Goal: Task Accomplishment & Management: Manage account settings

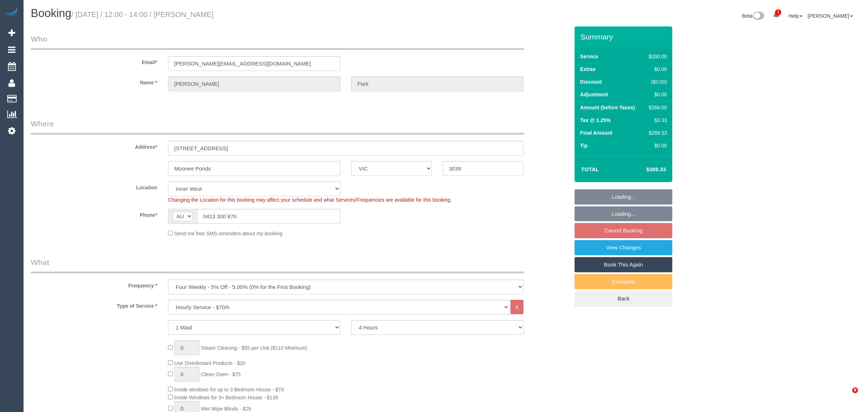
select select "VIC"
select select "240"
select select "string:stripe-pm_1Rbvvz2GScqysDRVLoYm9yfP"
select select "number:28"
select select "number:14"
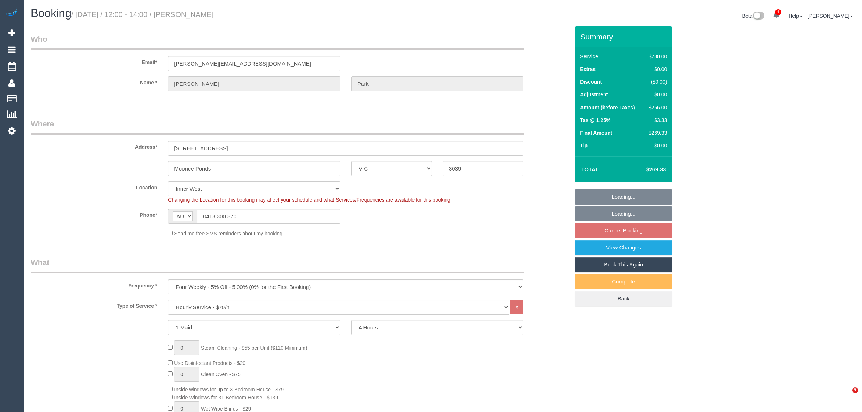
select select "number:19"
select select "number:23"
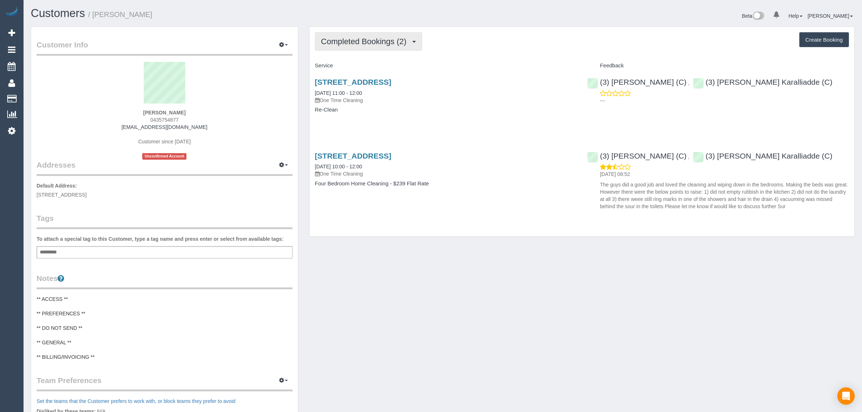
click at [377, 35] on button "Completed Bookings (2)" at bounding box center [368, 41] width 107 height 18
click at [374, 67] on link "Upcoming Bookings (1)" at bounding box center [352, 67] width 75 height 9
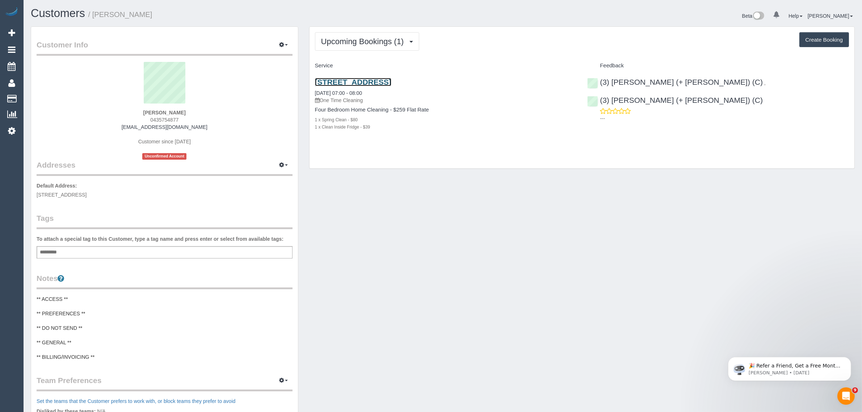
click at [367, 80] on link "29b Teck Street, Ashwood, VIC 3147" at bounding box center [353, 82] width 76 height 8
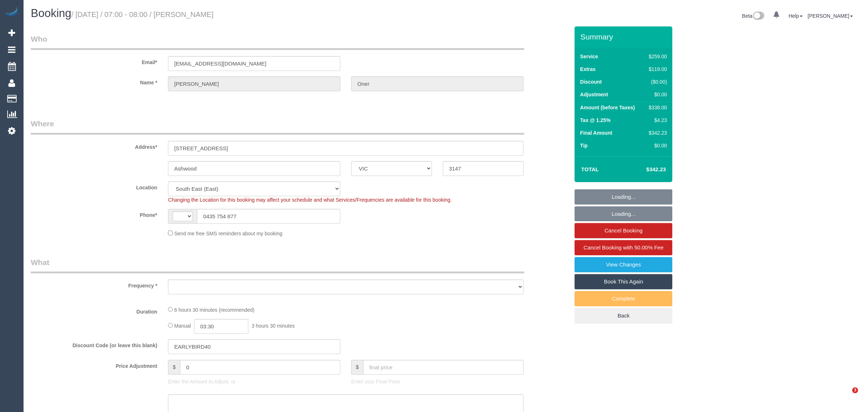
select select "VIC"
select select "string:AU"
select select "object:723"
select select "string:stripe-pm_1PhltC2GScqysDRVy30g8NJE"
select select "number:27"
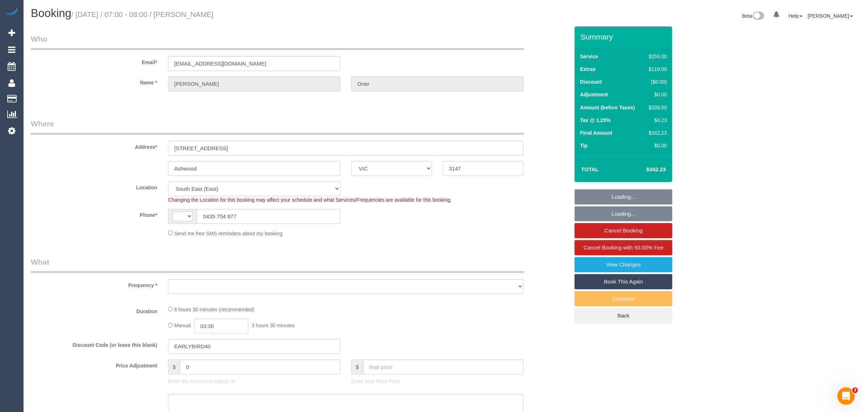
select select "number:14"
select select "number:19"
select select "number:24"
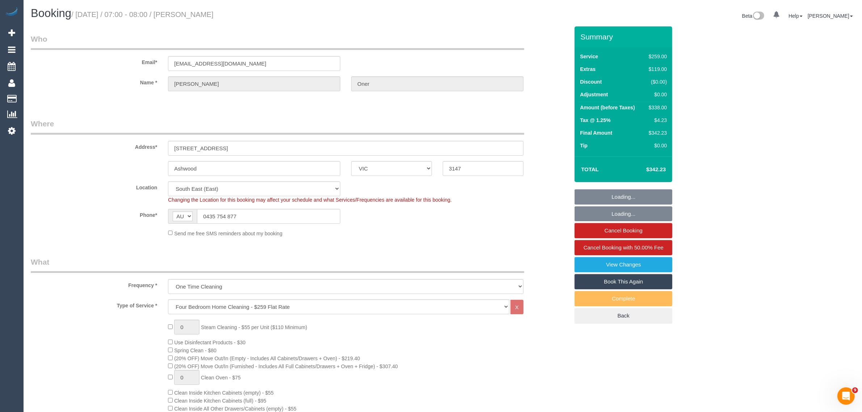
select select "object:1324"
select select "spot1"
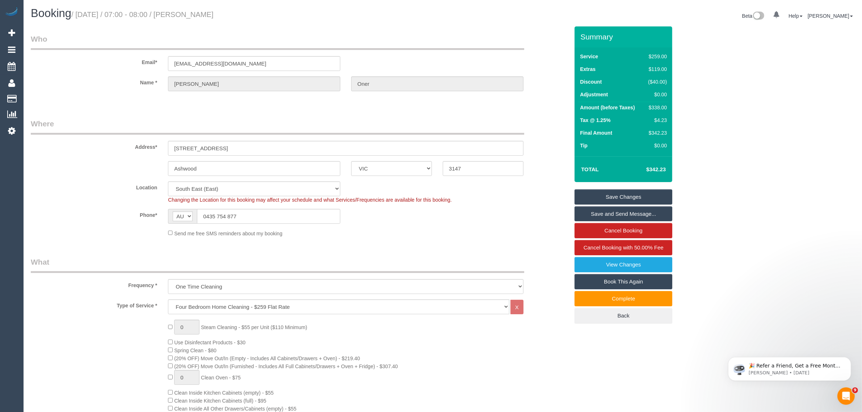
click at [544, 265] on div "Frequency * One Time Cleaning Weekly - 10% Off - 10.00% (0% for the First Booki…" at bounding box center [299, 275] width 549 height 37
click at [276, 216] on input "0435 754 877" at bounding box center [268, 216] width 143 height 15
click at [427, 223] on sui-booking-location "Location Office City East (North) East (South) Inner East Inner North (East) In…" at bounding box center [300, 209] width 538 height 56
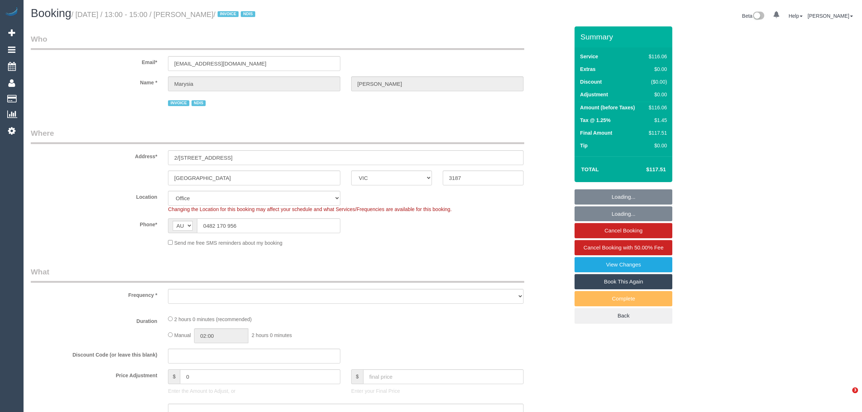
select select "VIC"
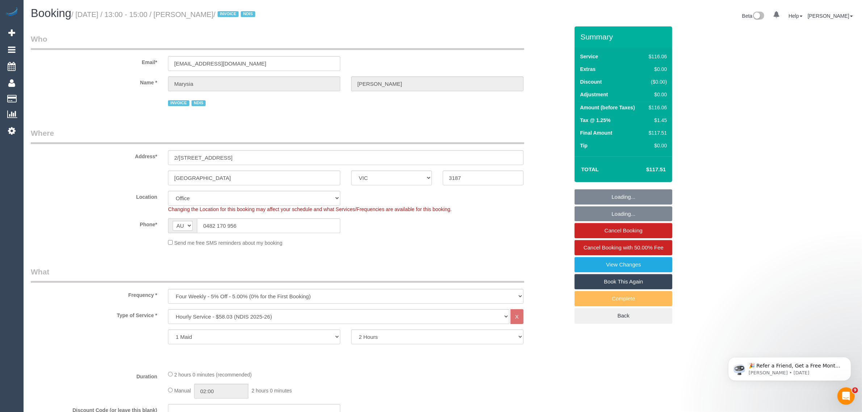
select select "object:659"
select select "number:28"
select select "number:14"
select select "number:19"
select select "number:22"
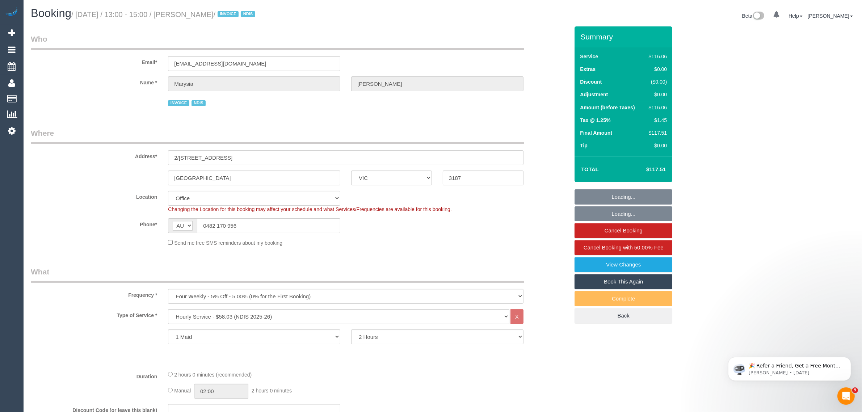
select select "number:35"
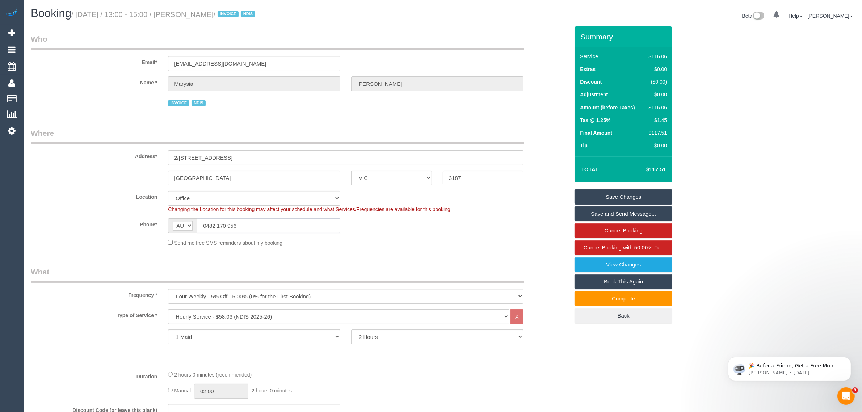
click at [242, 225] on input "0482 170 956" at bounding box center [268, 225] width 143 height 15
click at [242, 224] on input "0482 170 956" at bounding box center [268, 225] width 143 height 15
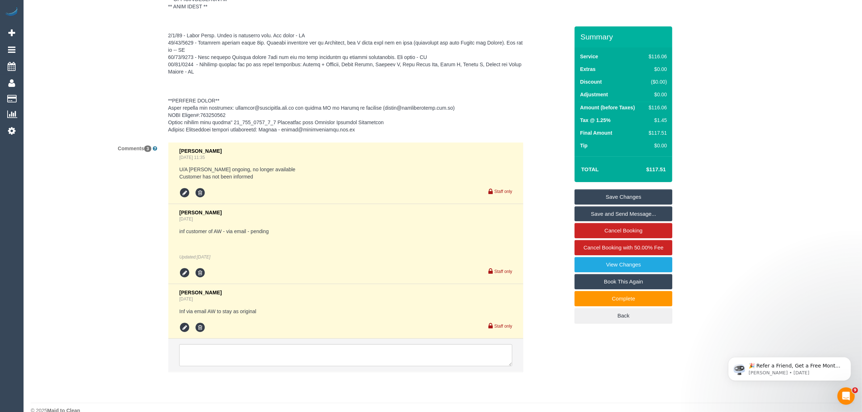
scroll to position [1165, 0]
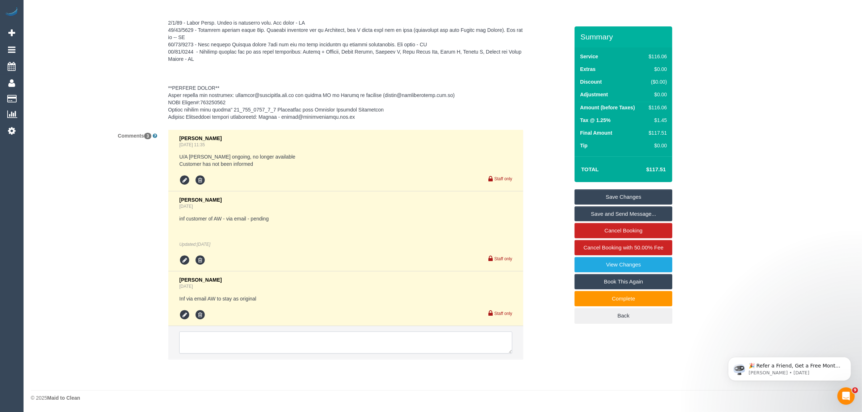
click at [328, 342] on textarea at bounding box center [345, 343] width 333 height 22
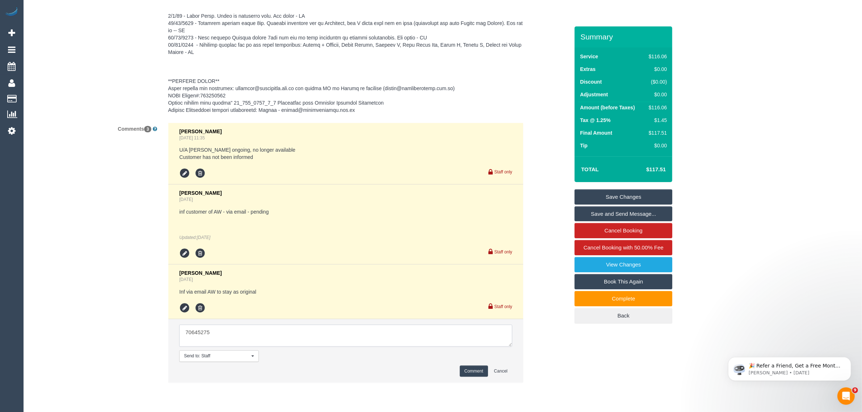
type textarea "70645275"
click at [375, 337] on textarea at bounding box center [345, 336] width 333 height 22
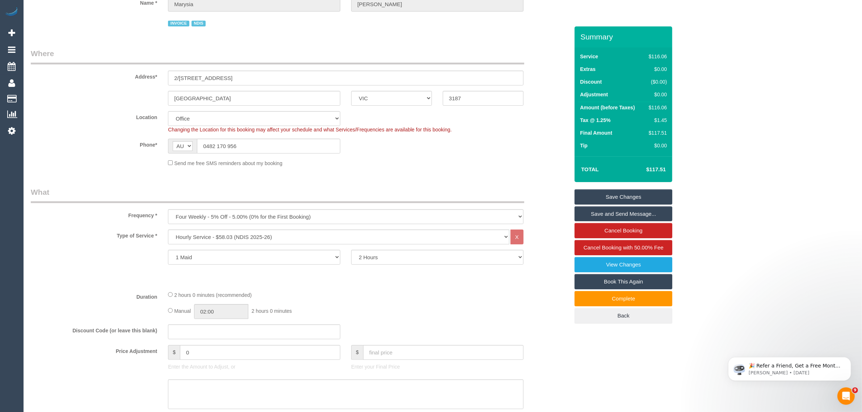
scroll to position [0, 0]
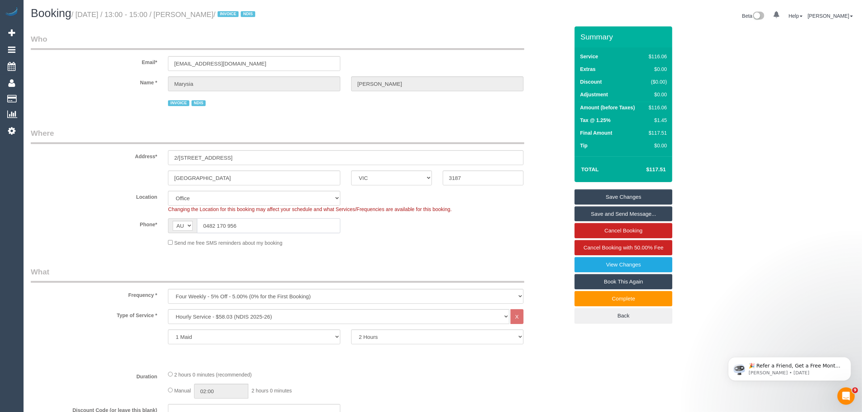
click at [308, 223] on input "0482 170 956" at bounding box center [268, 225] width 143 height 15
click at [364, 226] on div "Phone* AF AL DZ AD AO AI AQ AG AR AM AW AU AT AZ BS BH BD BB BY BE BZ BJ BM BT …" at bounding box center [299, 225] width 549 height 15
click at [198, 15] on small "/ August 19, 2025 / 13:00 - 15:00 / Marysia Fitzpatrick / INVOICE NDIS" at bounding box center [164, 14] width 186 height 8
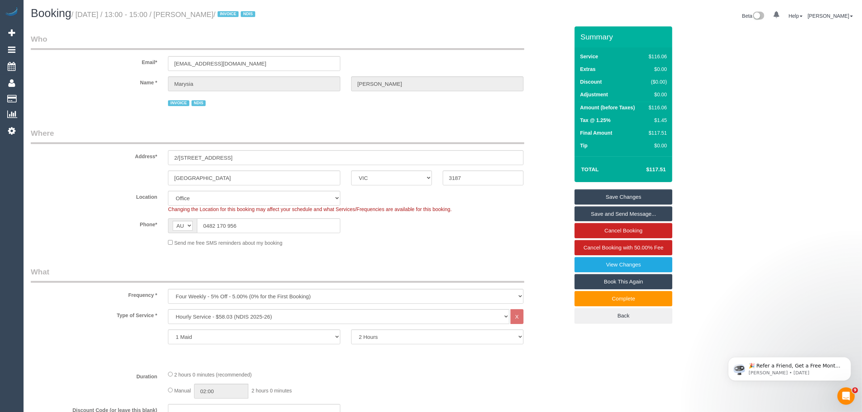
click at [198, 15] on small "/ August 19, 2025 / 13:00 - 15:00 / Marysia Fitzpatrick / INVOICE NDIS" at bounding box center [164, 14] width 186 height 8
copy small "Marysia"
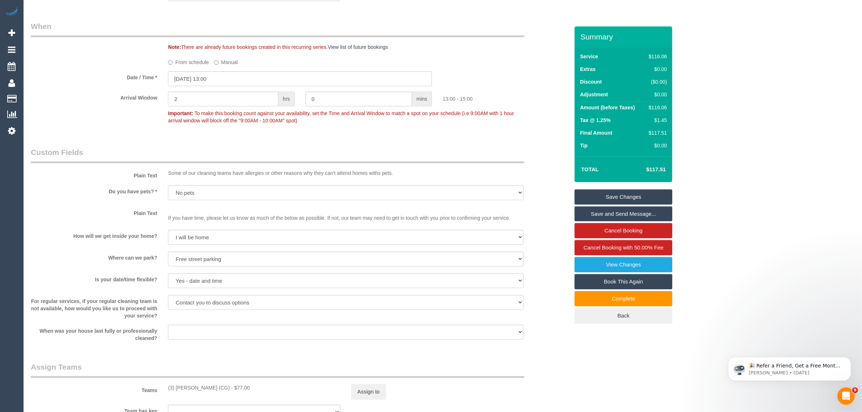
scroll to position [905, 0]
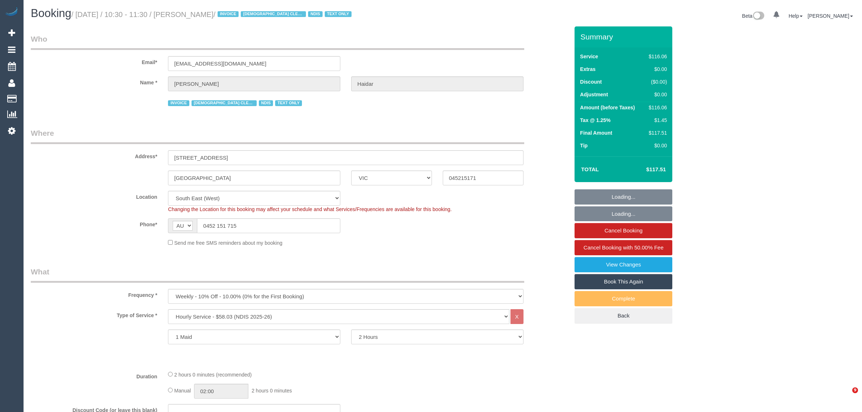
select select "VIC"
select select "number:27"
select select "number:14"
select select "number:19"
select select "number:36"
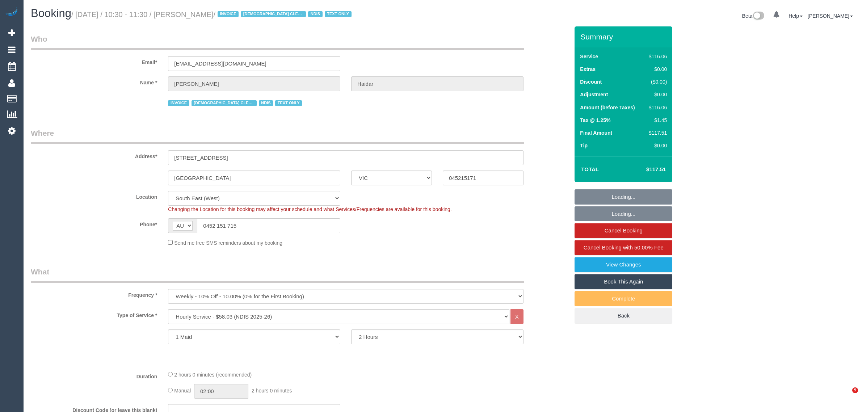
select select "number:35"
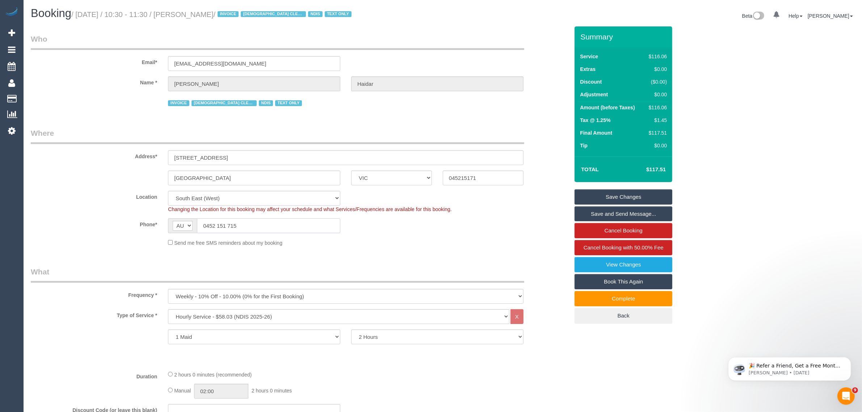
click at [298, 225] on input "0452 151 715" at bounding box center [268, 225] width 143 height 15
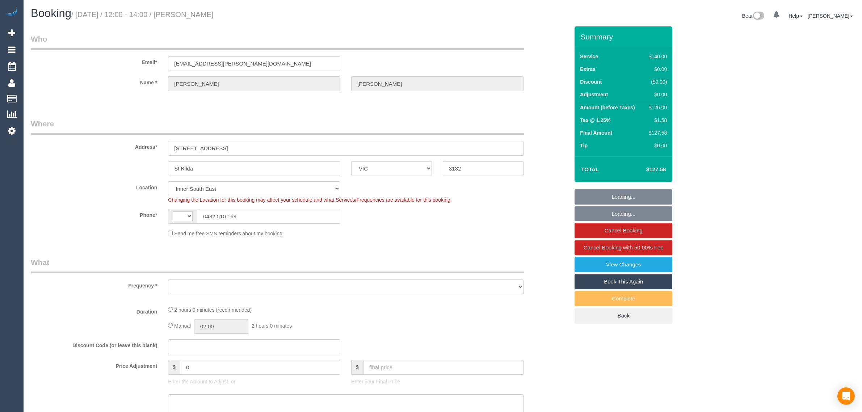
select select "VIC"
select select "string:AU"
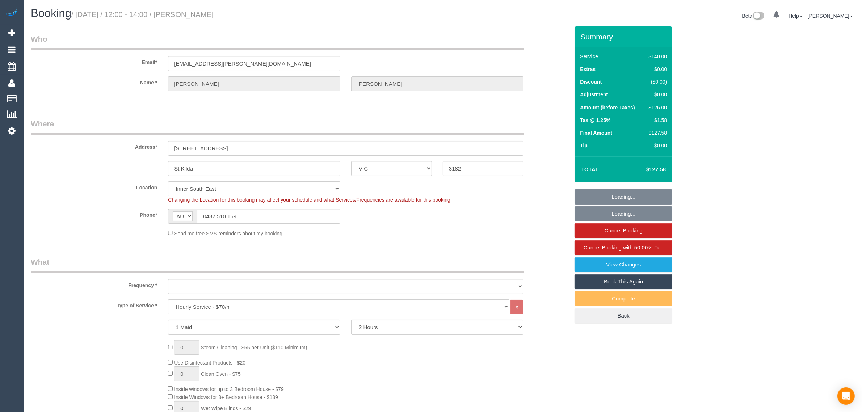
select select "object:719"
select select "string:stripe-pm_1RxLHU2GScqysDRVir9ENk5O"
select select "number:28"
select select "number:14"
select select "number:18"
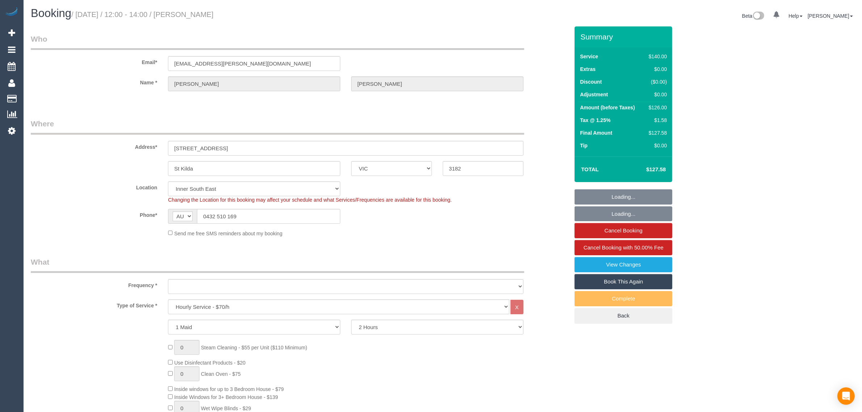
select select "number:25"
select select "number:35"
select select "number:12"
select select "spot1"
select select "object:1438"
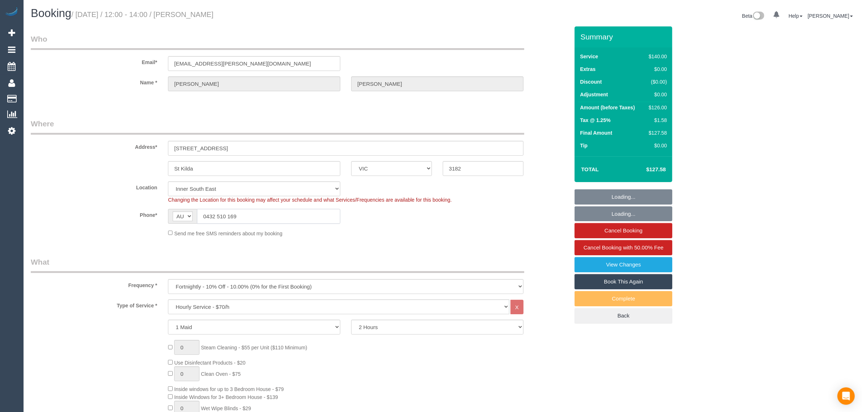
click at [288, 220] on input "0432 510 169" at bounding box center [268, 216] width 143 height 15
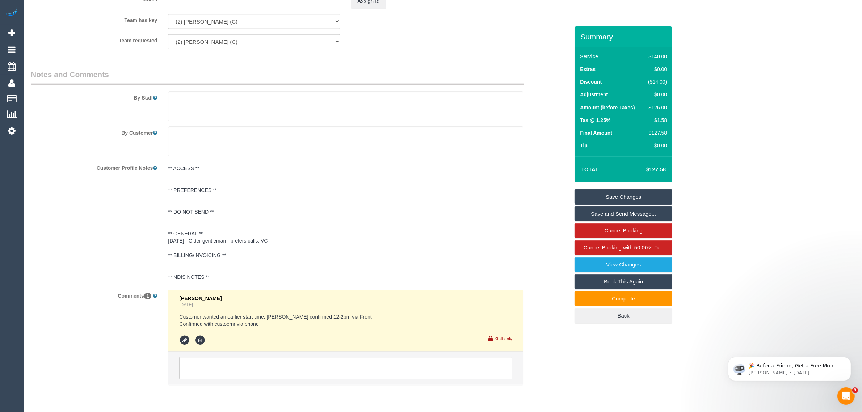
scroll to position [1086, 0]
drag, startPoint x: 262, startPoint y: 325, endPoint x: 178, endPoint y: 317, distance: 84.3
click at [178, 317] on li "Vanessa Christou Yesterday Customer wanted an earlier start time. Bronie confir…" at bounding box center [345, 320] width 355 height 62
copy pre "Customer wanted an earlier start time. Bronie confirmed 12-2pm via Front Confir…"
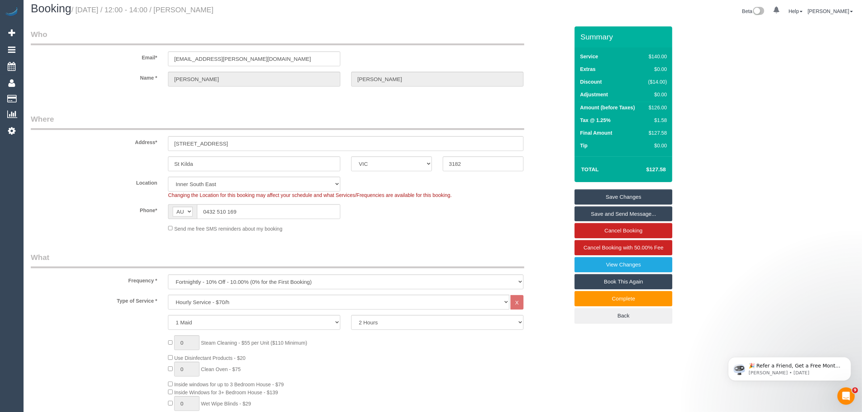
scroll to position [0, 0]
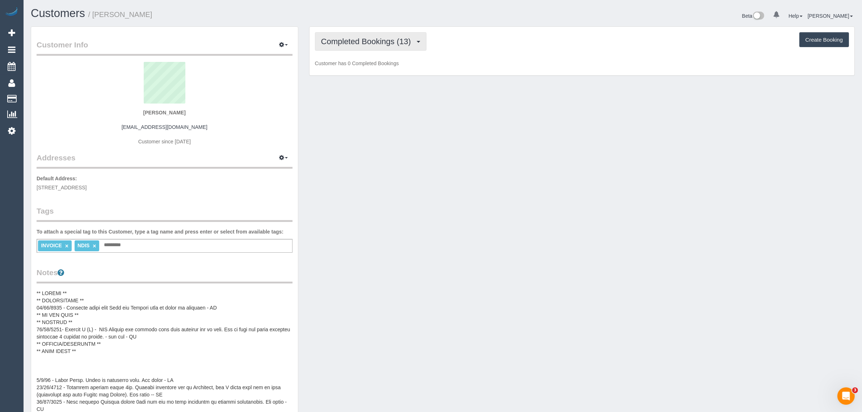
click at [388, 42] on span "Completed Bookings (13)" at bounding box center [367, 41] width 93 height 9
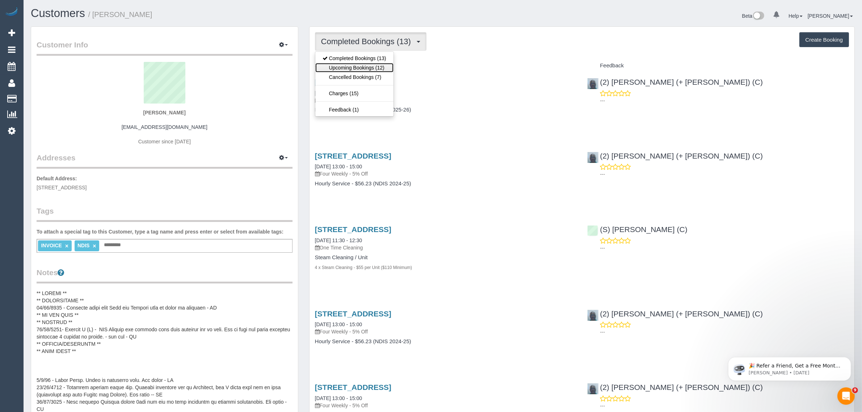
click at [376, 63] on link "Upcoming Bookings (12)" at bounding box center [354, 67] width 78 height 9
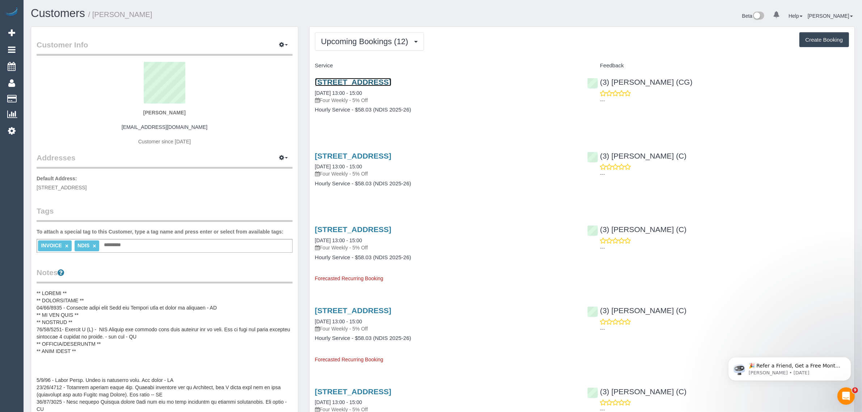
click at [349, 83] on link "[STREET_ADDRESS]" at bounding box center [353, 82] width 76 height 8
click at [396, 42] on span "Upcoming Bookings (12)" at bounding box center [366, 41] width 91 height 9
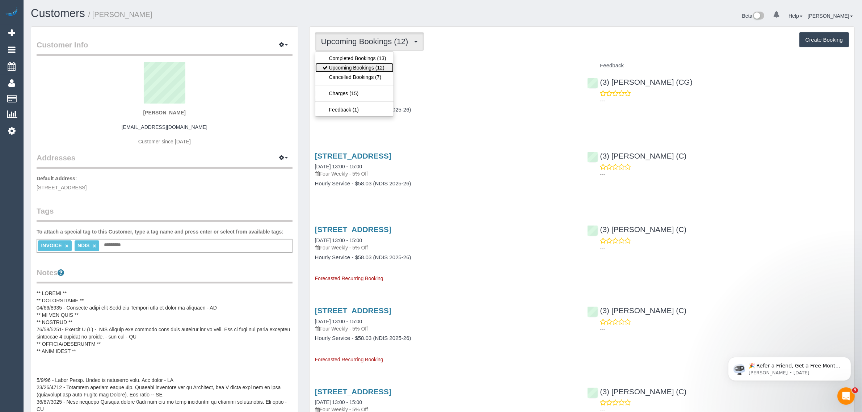
click at [380, 66] on link "Upcoming Bookings (12)" at bounding box center [354, 67] width 78 height 9
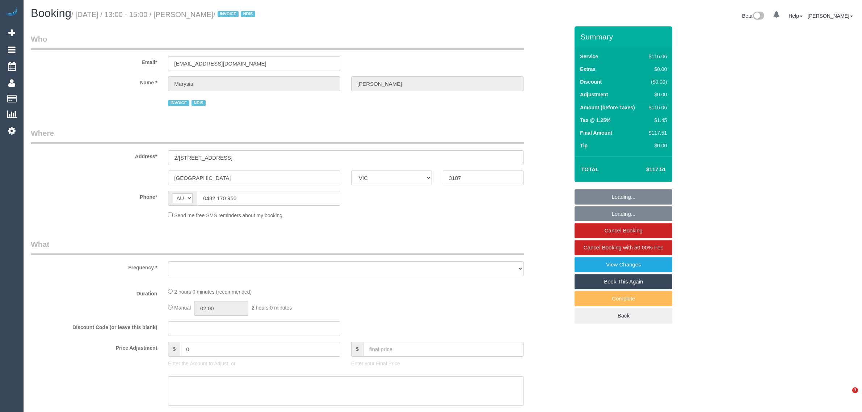
select select "VIC"
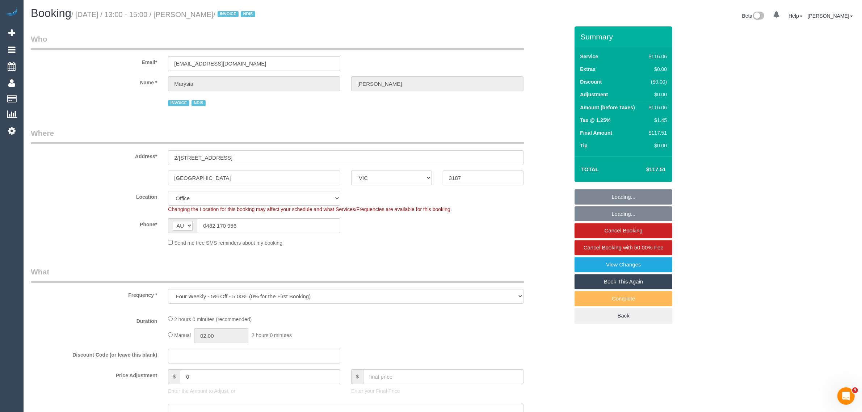
select select "object:596"
select select "number:28"
select select "number:14"
select select "number:19"
select select "number:22"
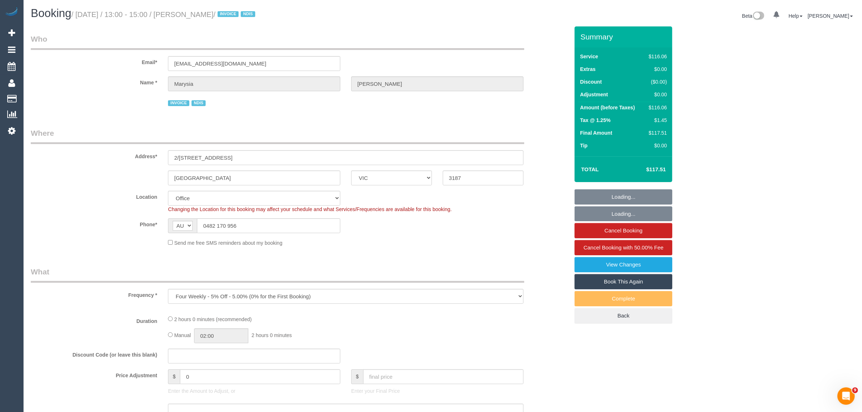
select select "number:35"
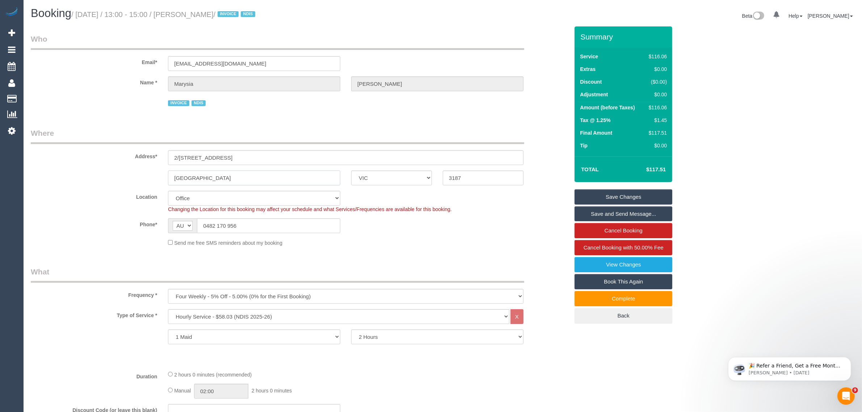
click at [279, 178] on input "Brighton East" at bounding box center [254, 177] width 172 height 15
click at [511, 245] on div "Send me free SMS reminders about my booking" at bounding box center [346, 243] width 366 height 8
click at [602, 247] on span "Cancel Booking with 50.00% Fee" at bounding box center [623, 247] width 80 height 6
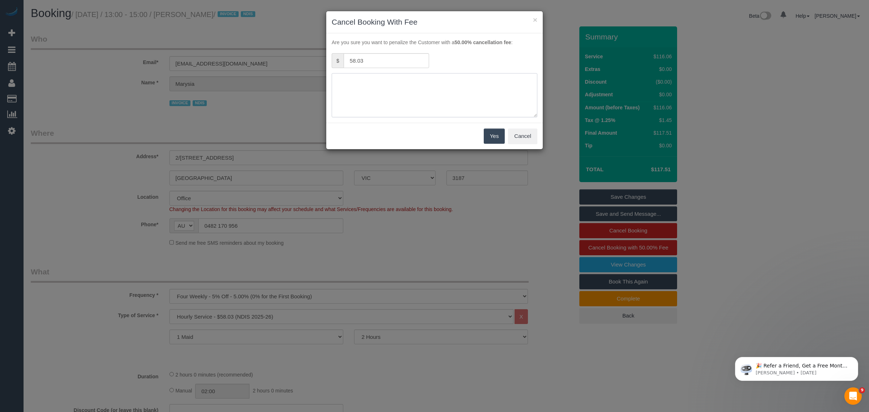
click at [460, 94] on textarea at bounding box center [435, 95] width 206 height 44
type textarea "no access via call and txt - KA"
click at [488, 138] on button "Yes" at bounding box center [494, 135] width 21 height 15
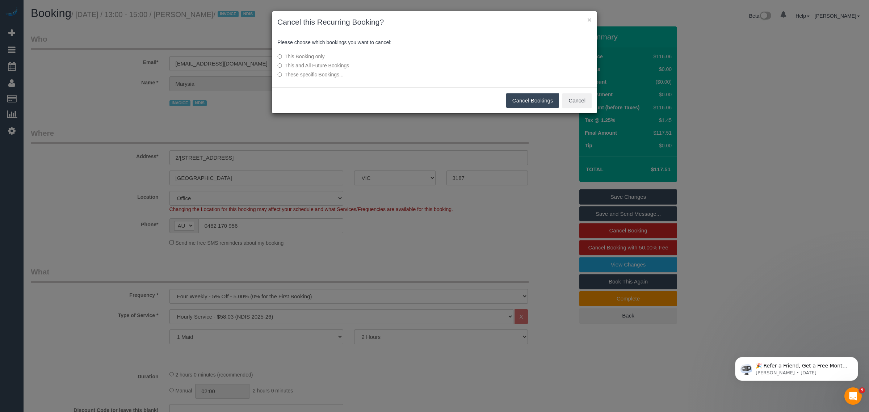
click at [518, 97] on button "Cancel Bookings" at bounding box center [532, 100] width 53 height 15
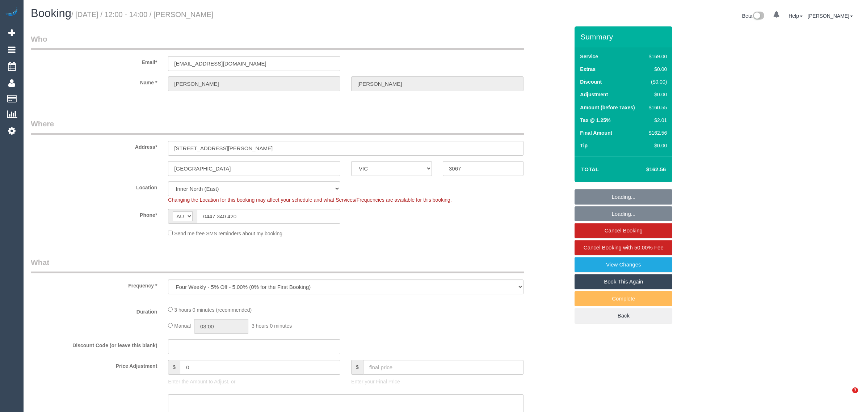
select select "VIC"
select select "number:28"
select select "number:15"
select select "number:19"
select select "number:25"
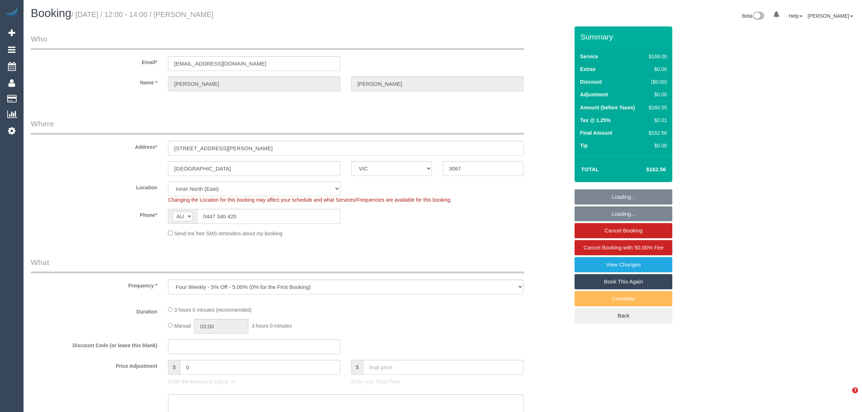
select select "number:34"
select select "number:13"
select select "object:706"
select select "string:stripe-pm_1RnuST2GScqysDRVln3OOuGf"
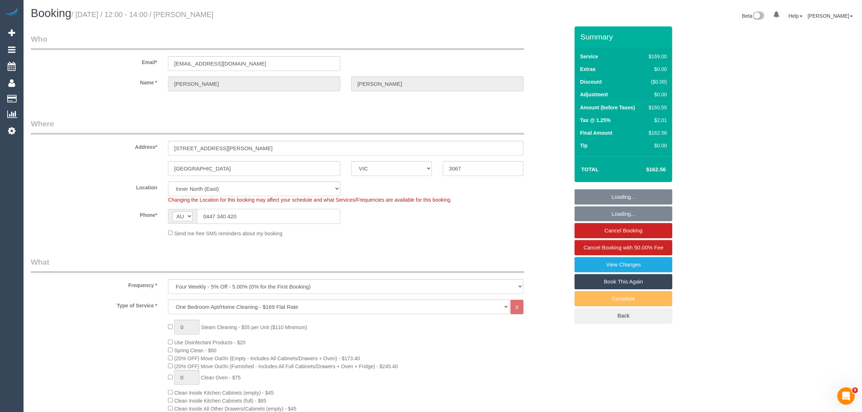
click at [259, 211] on input "0447 340 420" at bounding box center [268, 216] width 143 height 15
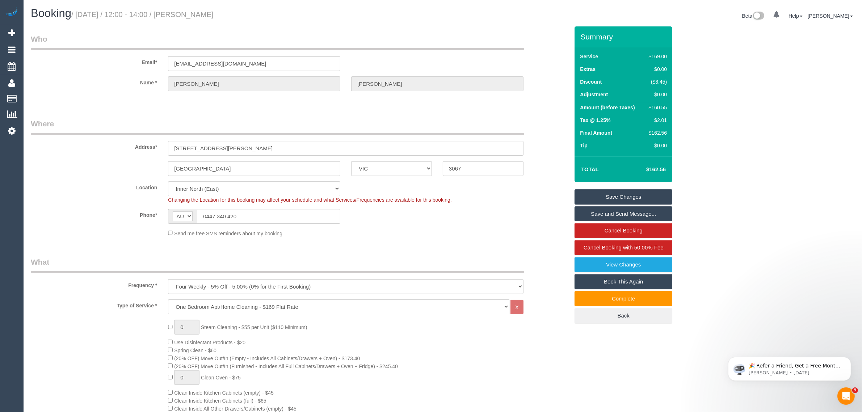
click at [491, 212] on div "Phone* AF AL DZ AD AO AI AQ AG AR AM AW AU AT AZ BS BH BD BB BY BE BZ BJ BM BT …" at bounding box center [299, 216] width 549 height 15
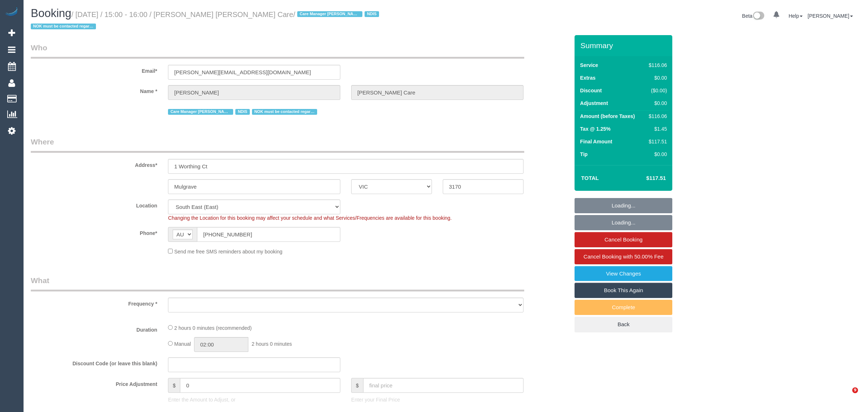
select select "VIC"
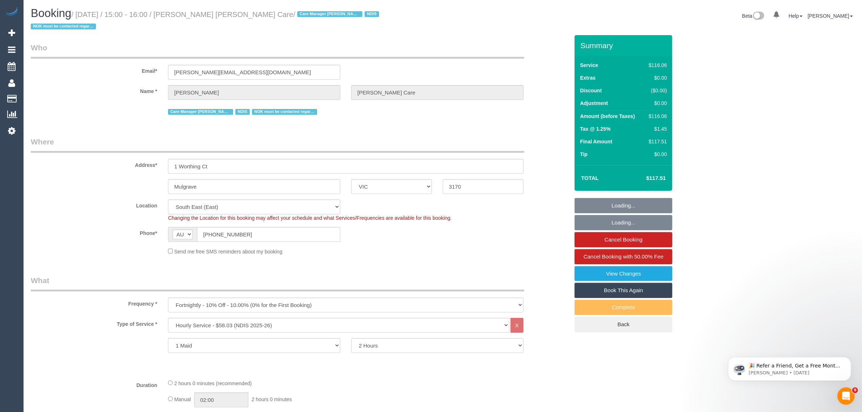
select select "object:620"
click at [270, 235] on input "(03) 9511 6097" at bounding box center [268, 234] width 143 height 15
select select "number:28"
select select "number:14"
select select "number:19"
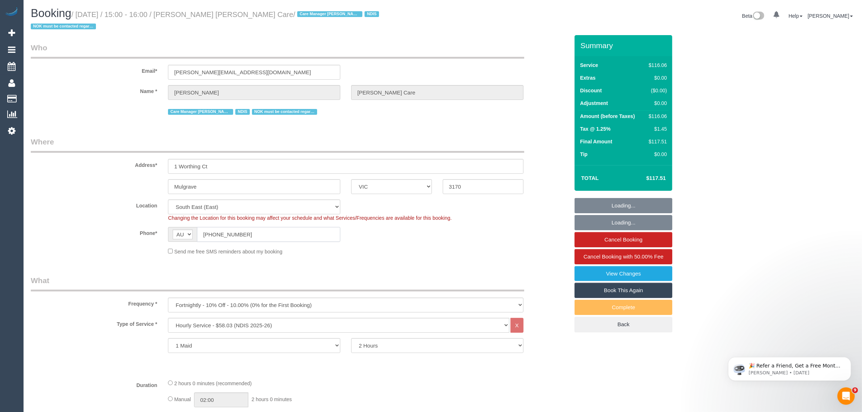
select select "number:22"
select select "number:35"
click at [279, 231] on input "(03) 9511 6097" at bounding box center [268, 234] width 143 height 15
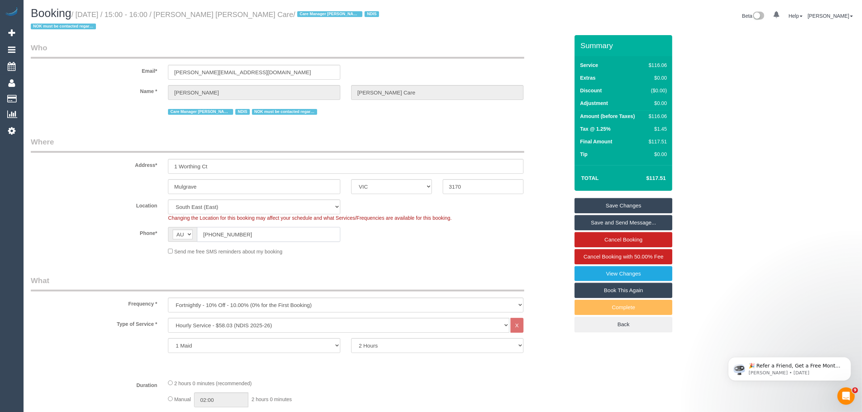
click at [279, 231] on input "(03) 9511 6097" at bounding box center [268, 234] width 143 height 15
click at [308, 234] on input "(03) 9511 6097" at bounding box center [268, 234] width 143 height 15
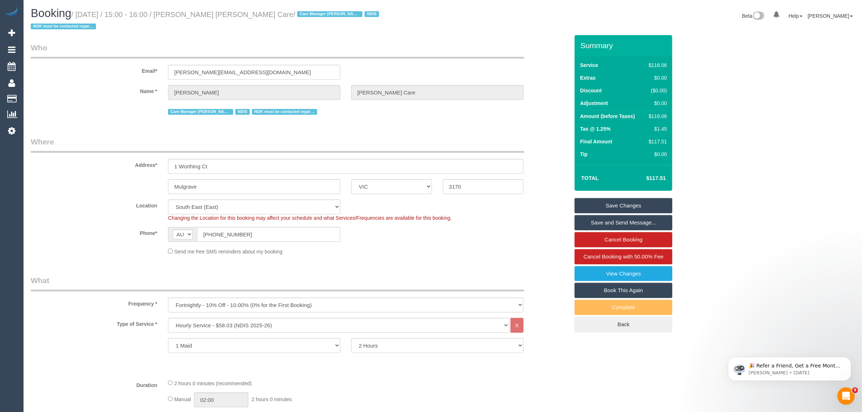
click at [391, 250] on div "Send me free SMS reminders about my booking" at bounding box center [346, 251] width 366 height 8
click at [544, 222] on sui-booking-location "Location Office City East (North) East (South) Inner East Inner North (East) In…" at bounding box center [300, 227] width 538 height 56
click at [382, 136] on legend "Where" at bounding box center [277, 144] width 493 height 16
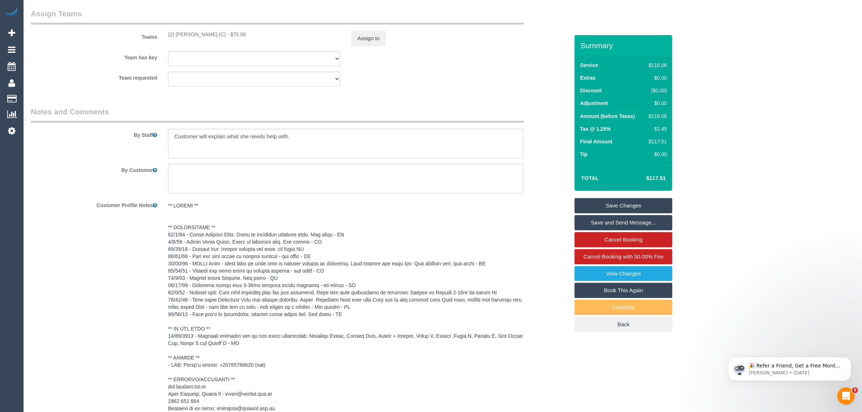
scroll to position [1099, 0]
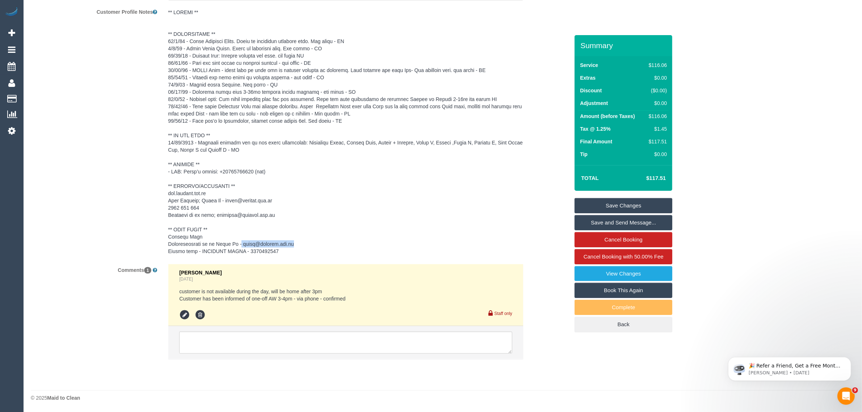
drag, startPoint x: 315, startPoint y: 244, endPoint x: 245, endPoint y: 245, distance: 70.2
click at [245, 245] on pre at bounding box center [345, 132] width 355 height 246
copy pre "nxuxu@hammond.com.au"
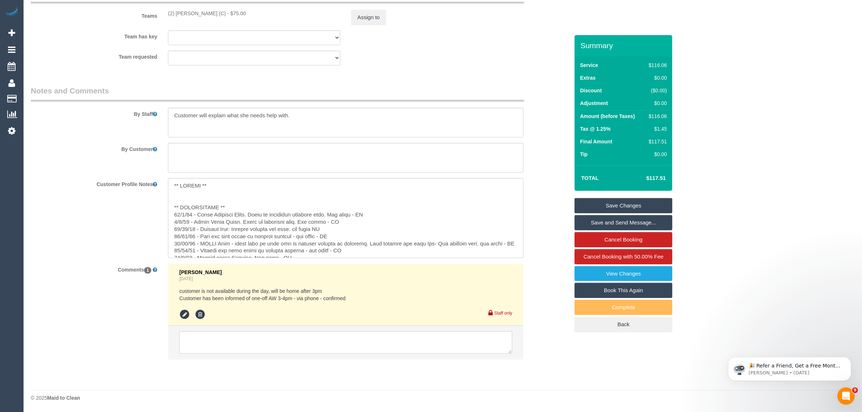
scroll to position [187, 0]
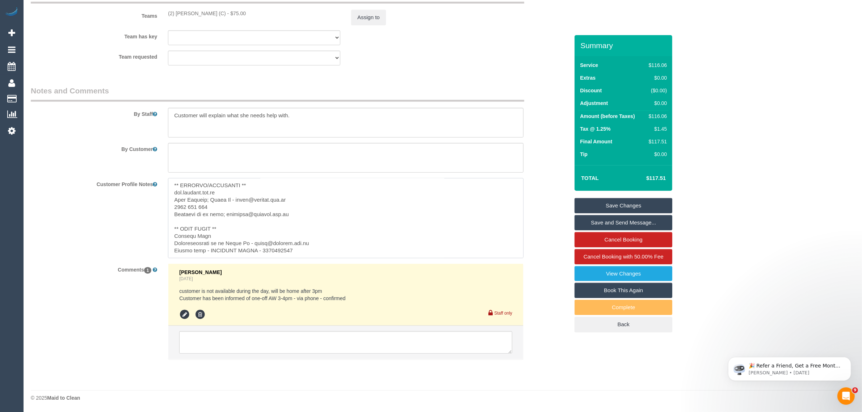
drag, startPoint x: 259, startPoint y: 243, endPoint x: 322, endPoint y: 242, distance: 63.3
click at [322, 242] on textarea at bounding box center [345, 218] width 355 height 80
click at [112, 223] on div "Customer Profile Notes" at bounding box center [299, 218] width 549 height 80
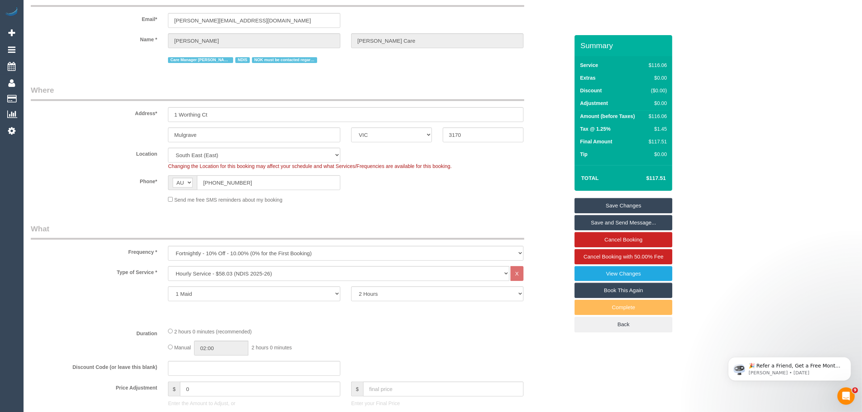
scroll to position [0, 0]
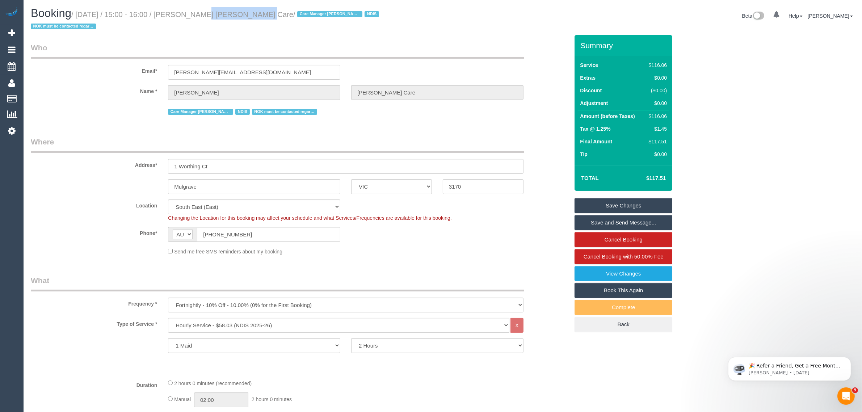
drag, startPoint x: 185, startPoint y: 15, endPoint x: 233, endPoint y: 12, distance: 48.6
click at [233, 12] on small "/ August 19, 2025 / 15:00 - 16:00 / Patricia Dixon Hammond Care / Care Manager …" at bounding box center [206, 20] width 350 height 20
copy small "Patricia Dixon"
click at [228, 187] on input "Mulgrave" at bounding box center [254, 186] width 172 height 15
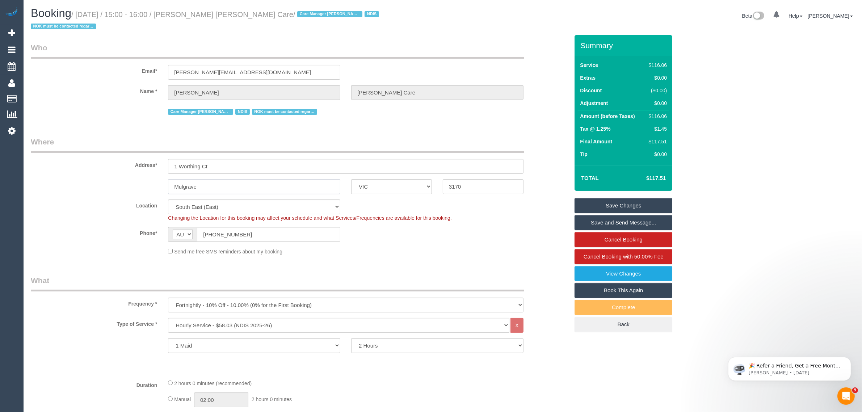
click at [228, 187] on input "Mulgrave" at bounding box center [254, 186] width 172 height 15
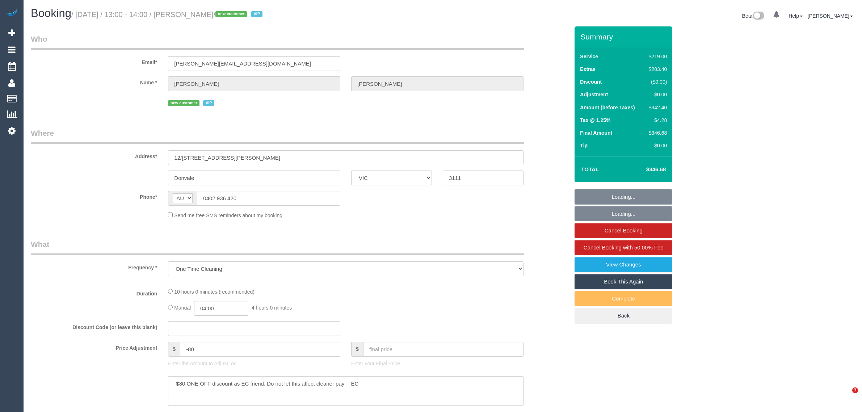
select select "VIC"
select select "string:stripe-pm_1RwXJD2GScqysDRVQWIV0laE"
select select "number:28"
select select "number:14"
select select "number:19"
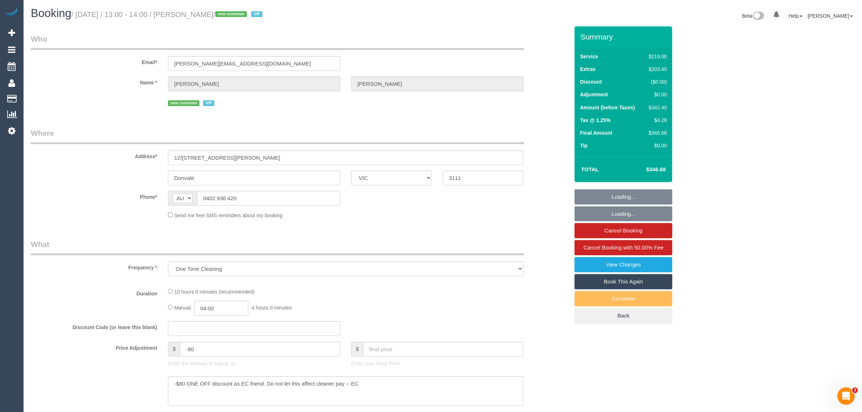
select select "number:36"
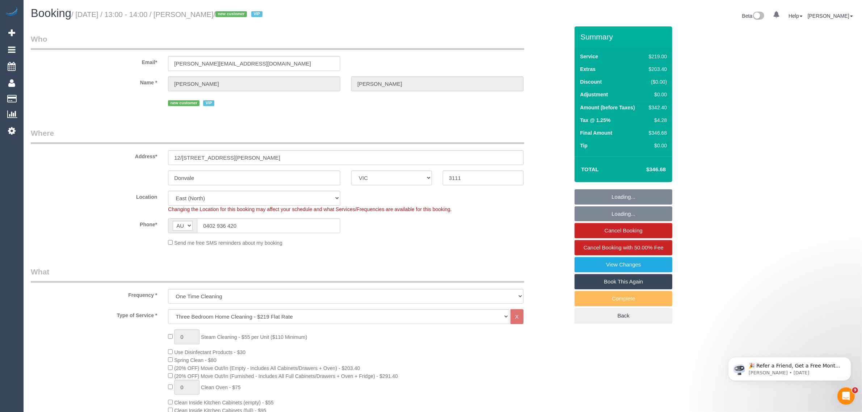
select select "object:1232"
click at [265, 226] on input "0402 936 420" at bounding box center [268, 225] width 143 height 15
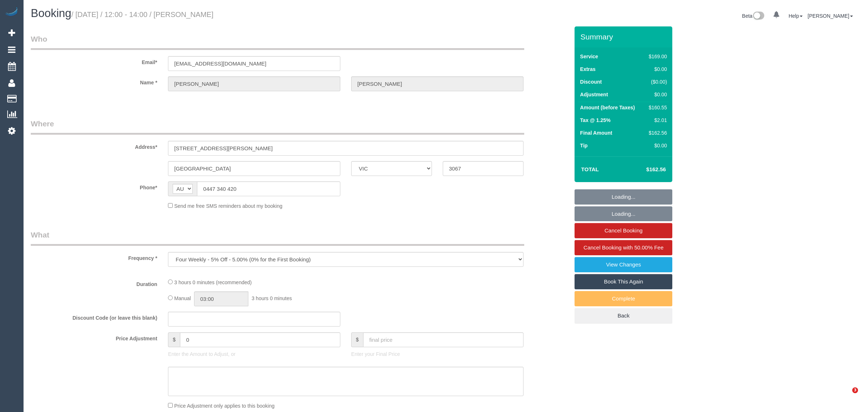
select select "VIC"
select select "string:stripe-pm_1RnuST2GScqysDRVln3OOuGf"
select select "number:28"
select select "number:15"
select select "number:19"
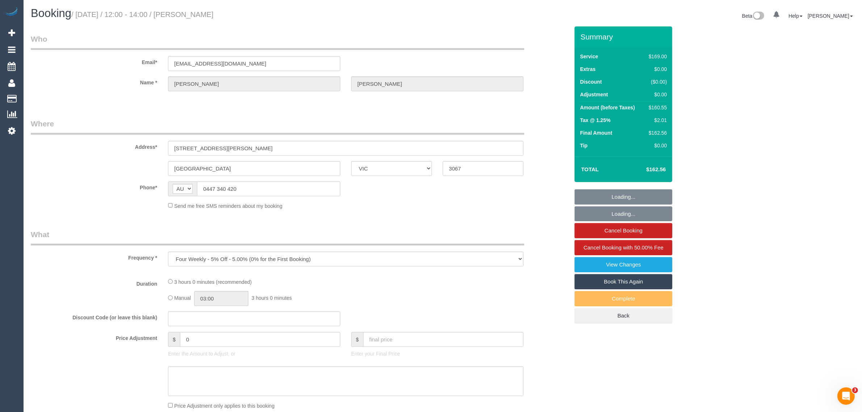
select select "number:25"
select select "number:34"
select select "number:13"
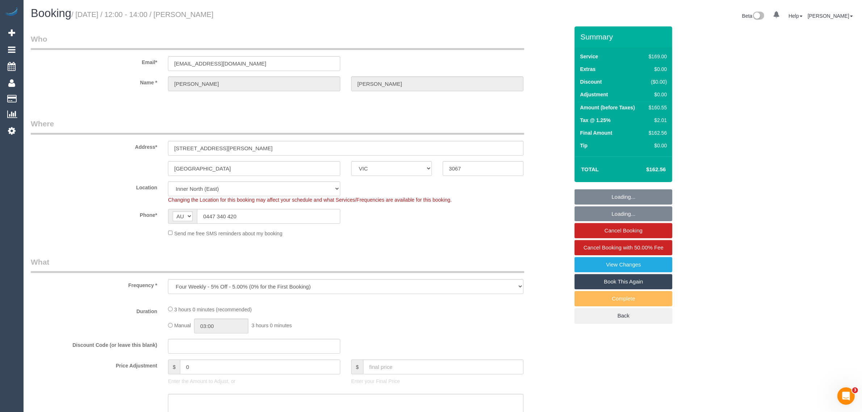
select select "object:706"
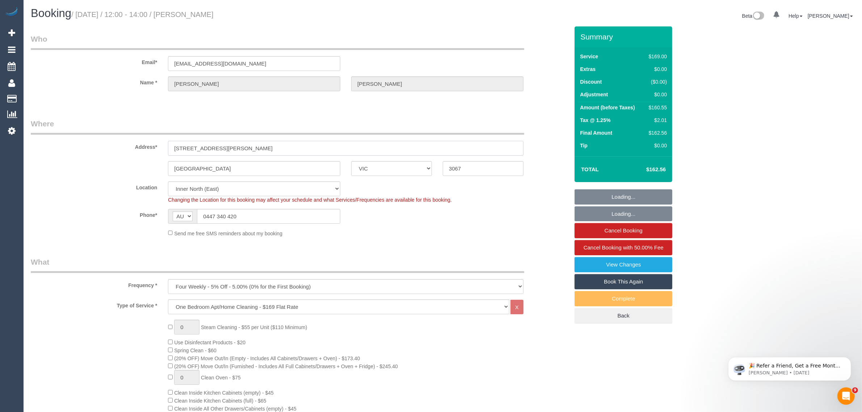
click at [314, 149] on input "[STREET_ADDRESS][PERSON_NAME]" at bounding box center [345, 148] width 355 height 15
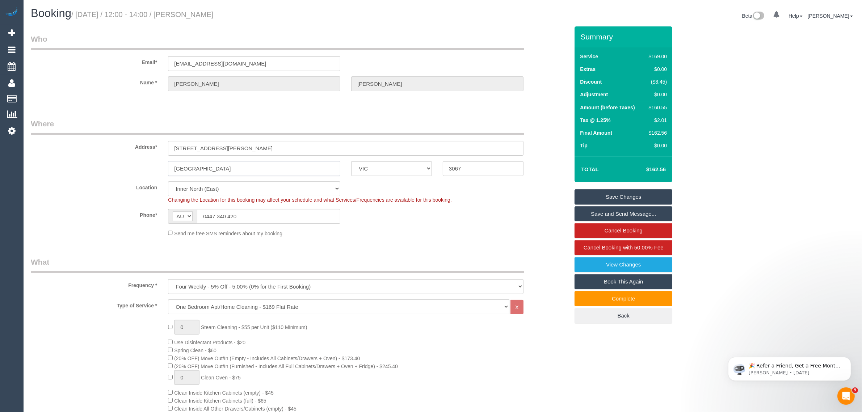
click at [273, 166] on input "[GEOGRAPHIC_DATA]" at bounding box center [254, 168] width 172 height 15
click at [469, 167] on input "3067" at bounding box center [483, 168] width 81 height 15
click at [482, 170] on input "3067" at bounding box center [483, 168] width 81 height 15
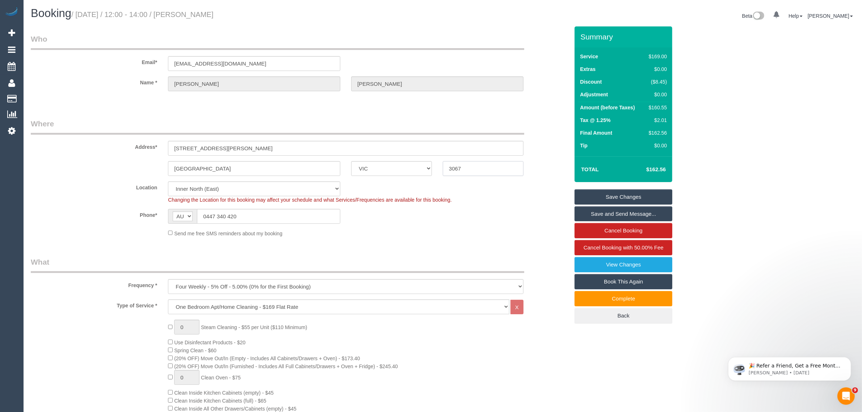
click at [482, 170] on input "3067" at bounding box center [483, 168] width 81 height 15
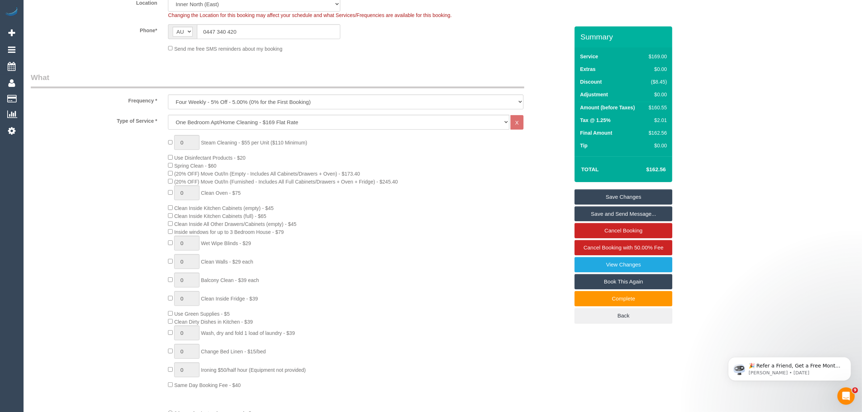
scroll to position [181, 0]
click at [352, 129] on select "Hourly Service - $70/h Hourly Service - $65/h Hourly Service - $60/h Hourly Ser…" at bounding box center [338, 125] width 341 height 15
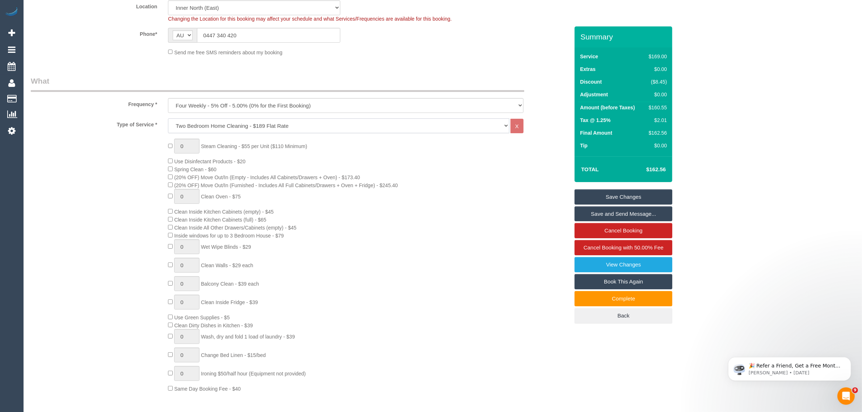
click at [168, 118] on select "Hourly Service - $70/h Hourly Service - $65/h Hourly Service - $60/h Hourly Ser…" at bounding box center [338, 125] width 341 height 15
click at [366, 128] on select "Hourly Service - $70/h Hourly Service - $65/h Hourly Service - $60/h Hourly Ser…" at bounding box center [338, 125] width 341 height 15
click at [168, 118] on select "Hourly Service - $70/h Hourly Service - $65/h Hourly Service - $60/h Hourly Ser…" at bounding box center [338, 125] width 341 height 15
click at [377, 125] on select "Hourly Service - $70/h Hourly Service - $65/h Hourly Service - $60/h Hourly Ser…" at bounding box center [338, 125] width 341 height 15
select select "211"
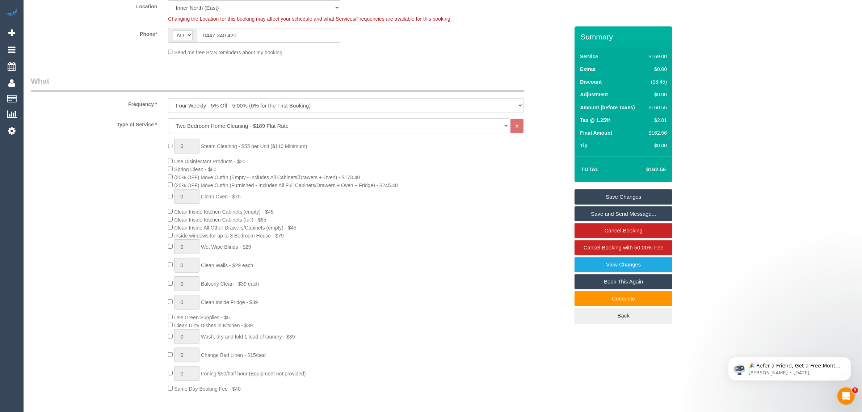
click at [168, 118] on select "Hourly Service - $70/h Hourly Service - $65/h Hourly Service - $60/h Hourly Ser…" at bounding box center [338, 125] width 341 height 15
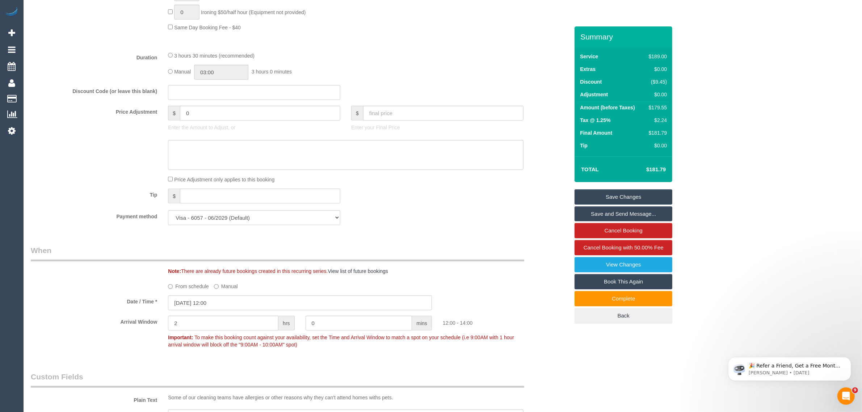
scroll to position [543, 0]
click at [250, 114] on input "0" at bounding box center [260, 112] width 160 height 15
type input "-10"
click at [240, 150] on textarea at bounding box center [345, 154] width 355 height 30
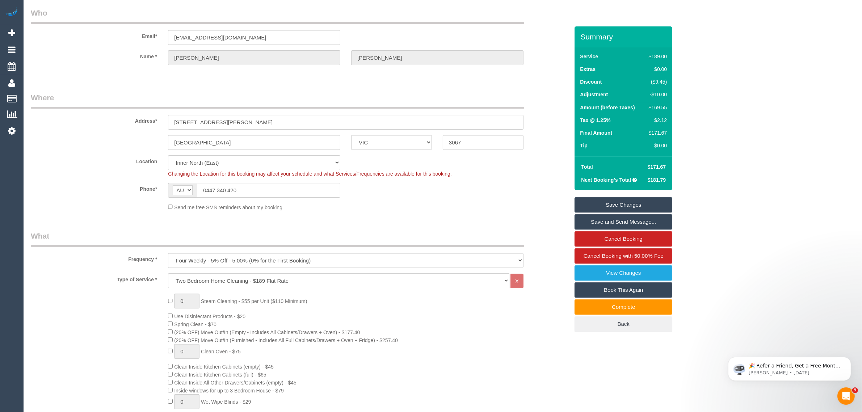
scroll to position [0, 0]
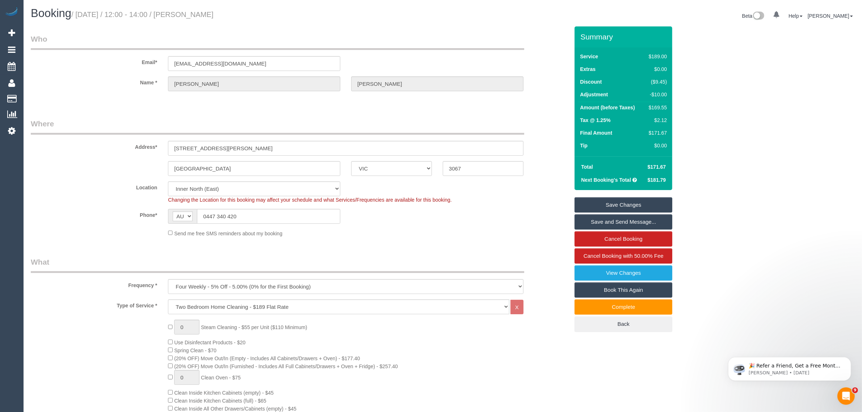
click at [535, 123] on div "Address* 2/66 Hoddle Street" at bounding box center [299, 136] width 549 height 37
click at [538, 94] on sui-booking-customer "Email* waite_01@hotmail.com Name * Tom Waite" at bounding box center [300, 66] width 538 height 65
click at [541, 99] on fieldset "Who Email* waite_01@hotmail.com Name * Tom Waite" at bounding box center [300, 69] width 538 height 70
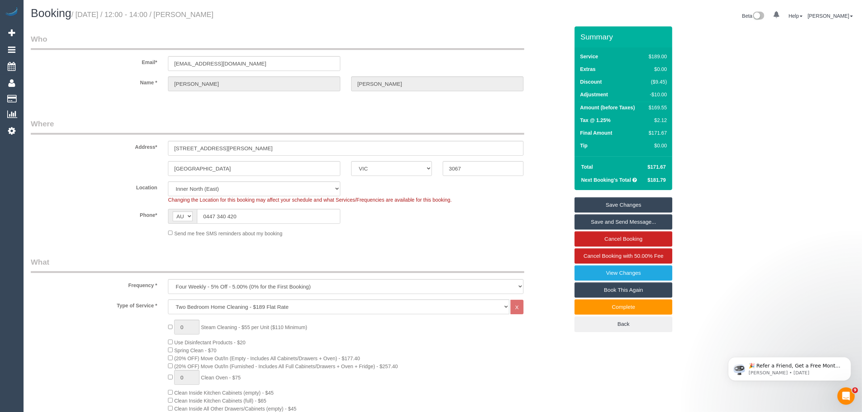
click at [420, 118] on legend "Where" at bounding box center [277, 126] width 493 height 16
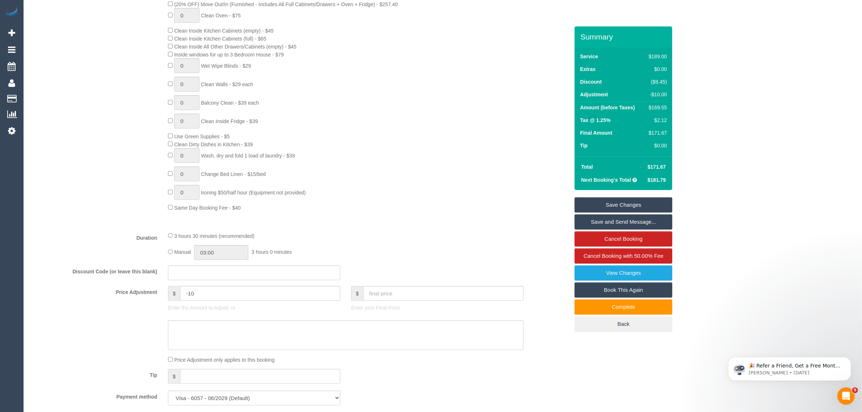
scroll to position [543, 0]
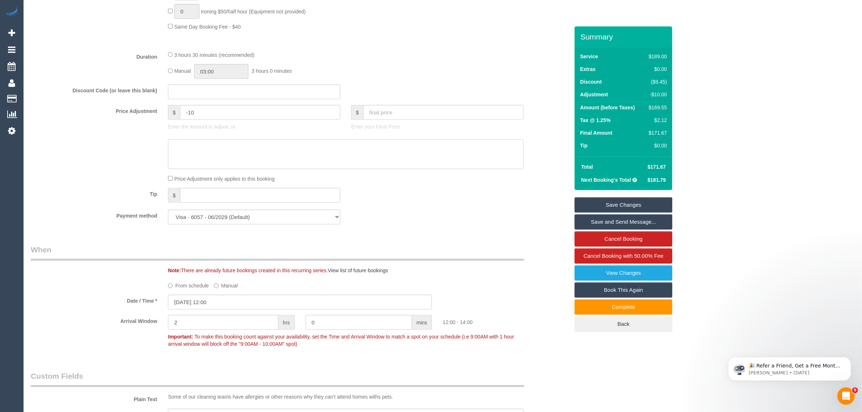
drag, startPoint x: 321, startPoint y: 144, endPoint x: 347, endPoint y: 131, distance: 29.0
click at [323, 147] on textarea at bounding box center [345, 154] width 355 height 30
type textarea "skipping 1 bedroom via call - KA"
click at [446, 218] on div "Payment method Visa - 9860 - 10/2028 Visa - 6057 - 06/2029 (Default) Add Credit…" at bounding box center [299, 217] width 549 height 15
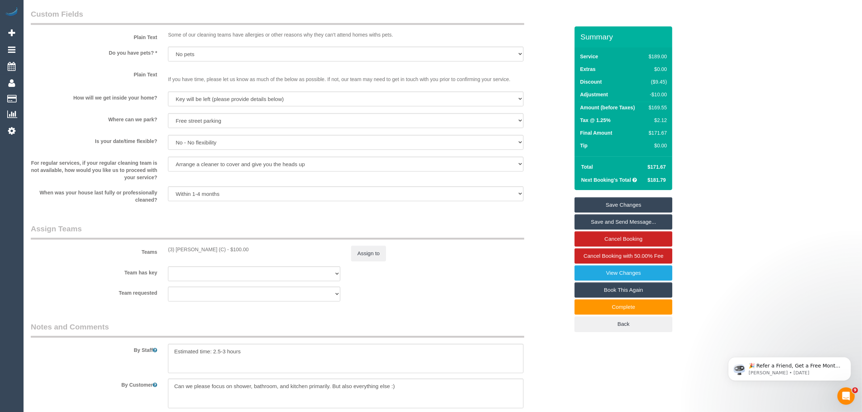
scroll to position [1132, 0]
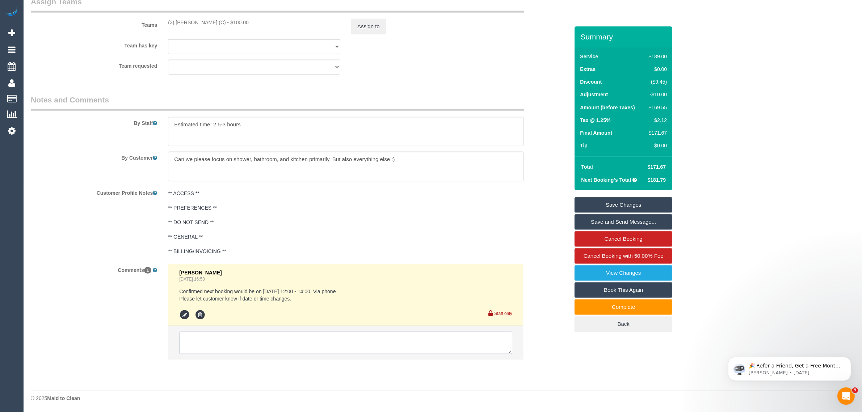
click at [321, 342] on textarea at bounding box center [345, 343] width 333 height 22
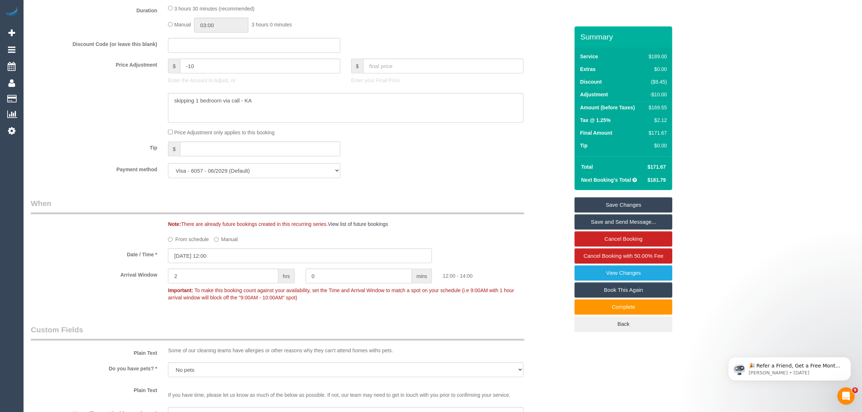
scroll to position [589, 0]
click at [314, 96] on textarea at bounding box center [345, 108] width 355 height 30
click at [315, 96] on textarea at bounding box center [345, 108] width 355 height 30
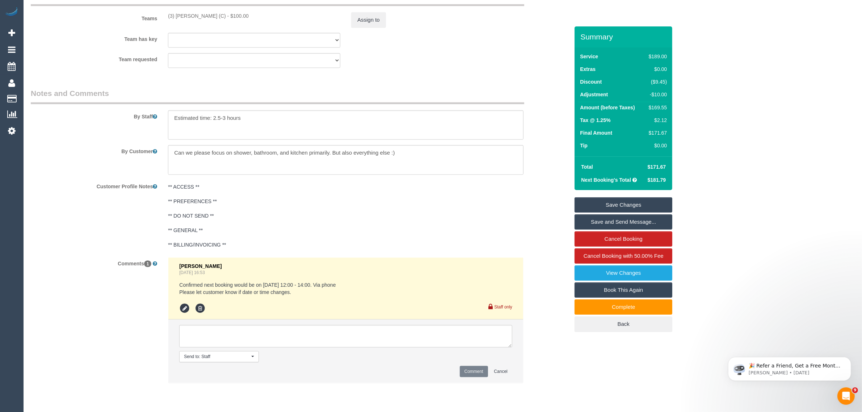
scroll to position [1162, 0]
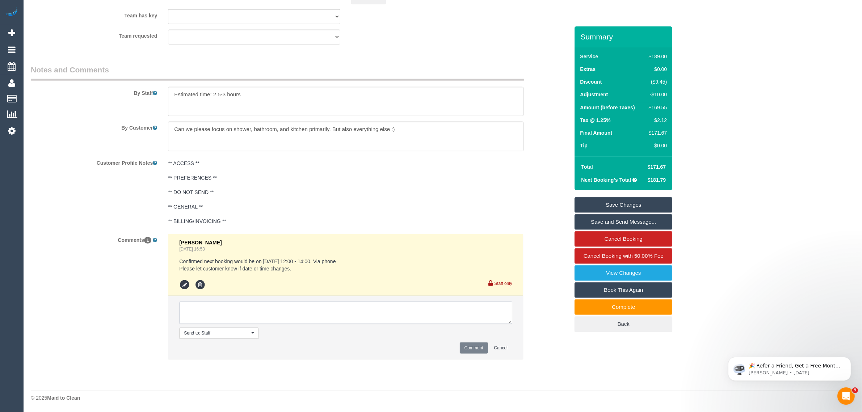
click at [360, 307] on textarea at bounding box center [345, 312] width 333 height 22
paste textarea "skipping 1 bedroom via call - KA"
click at [263, 303] on textarea at bounding box center [345, 312] width 333 height 22
click at [370, 308] on textarea at bounding box center [345, 312] width 333 height 22
type textarea "updated booking to 2 bedrooms and skipping 1 bedroom via call - KA Updated team…"
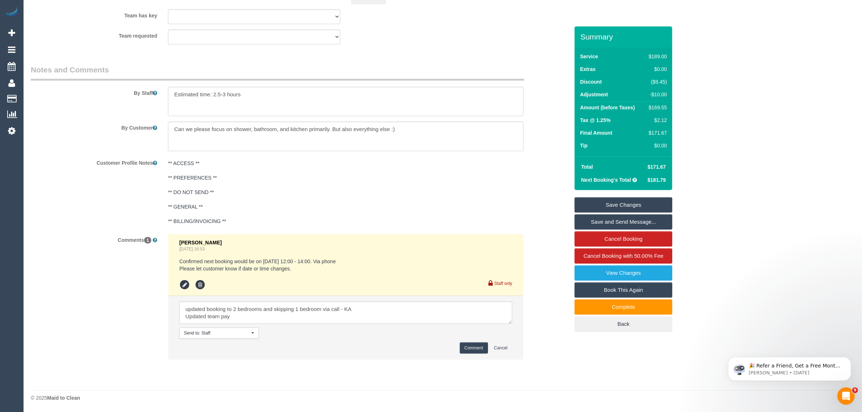
drag, startPoint x: 471, startPoint y: 344, endPoint x: 410, endPoint y: 258, distance: 105.6
click at [472, 344] on button "Comment" at bounding box center [474, 347] width 28 height 11
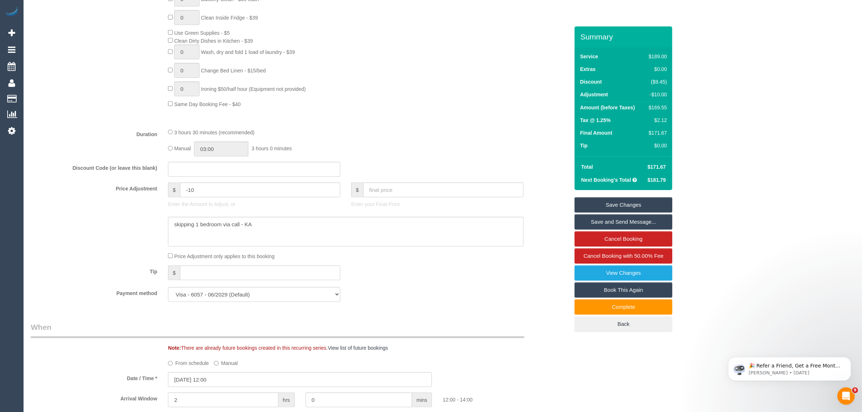
scroll to position [257, 0]
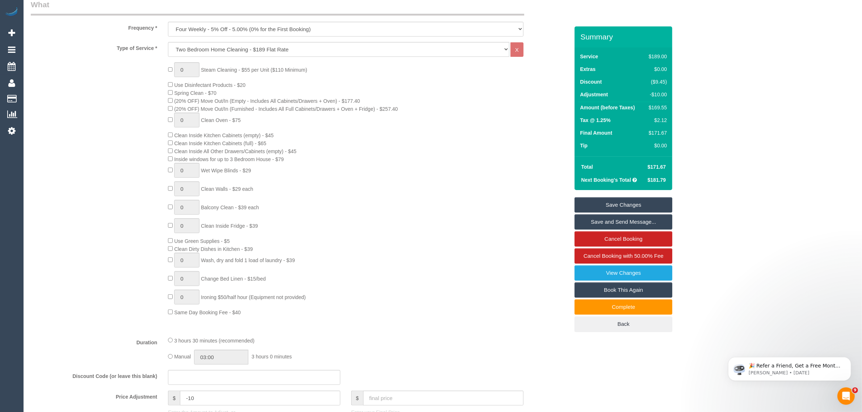
click at [654, 107] on div "$169.55" at bounding box center [656, 107] width 21 height 7
copy div "169.55"
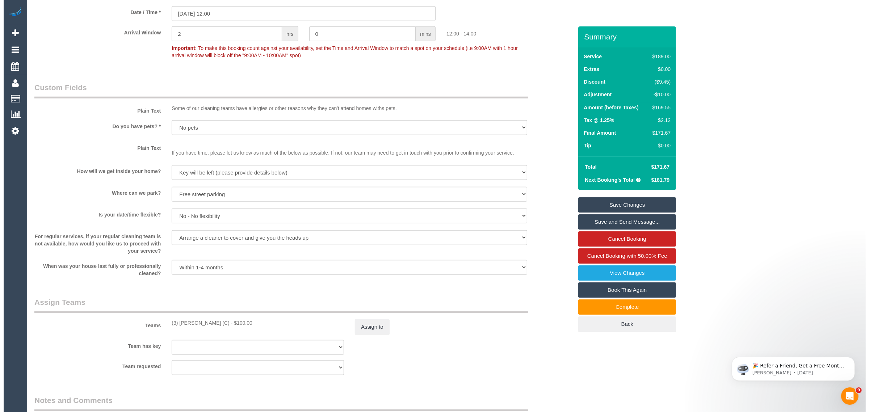
scroll to position [1012, 0]
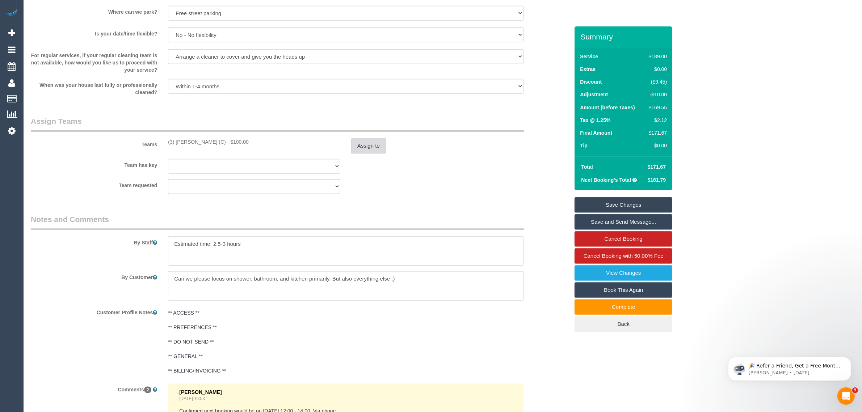
click at [373, 149] on button "Assign to" at bounding box center [368, 145] width 35 height 15
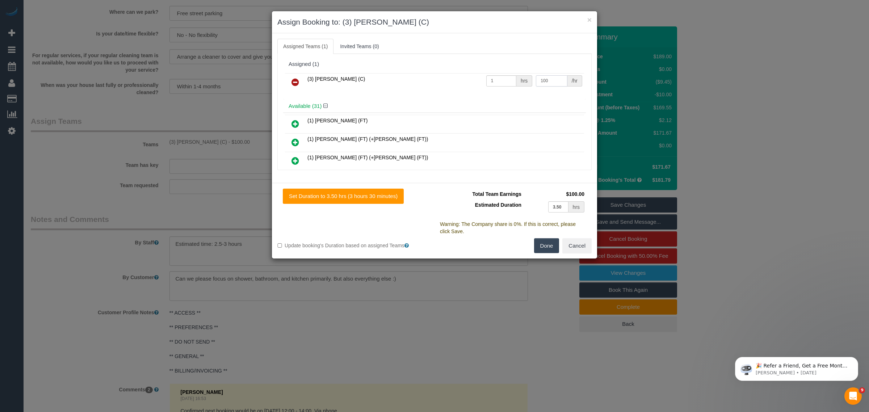
click at [547, 81] on input "100" at bounding box center [551, 80] width 31 height 11
type input "110"
click at [545, 243] on button "Done" at bounding box center [546, 245] width 25 height 15
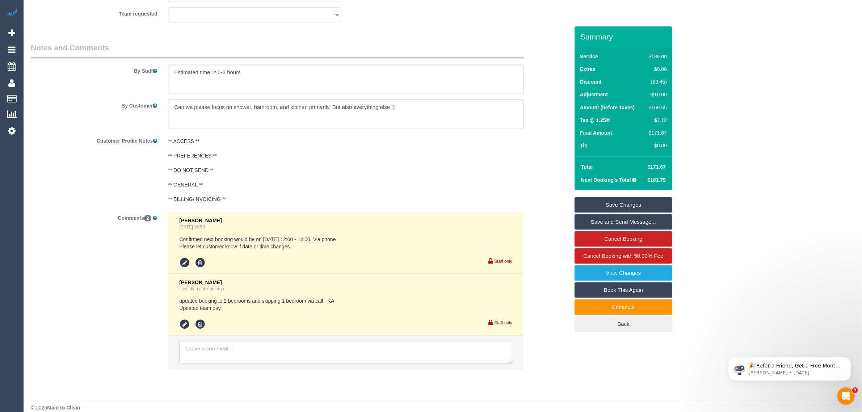
scroll to position [1193, 0]
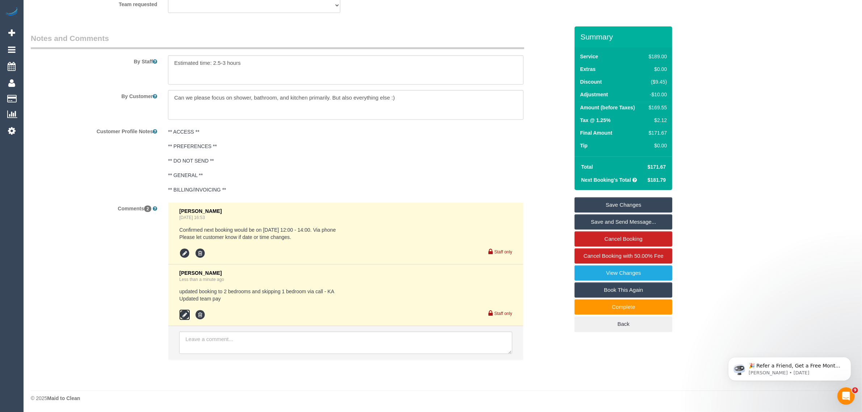
click at [180, 317] on icon at bounding box center [184, 314] width 11 height 11
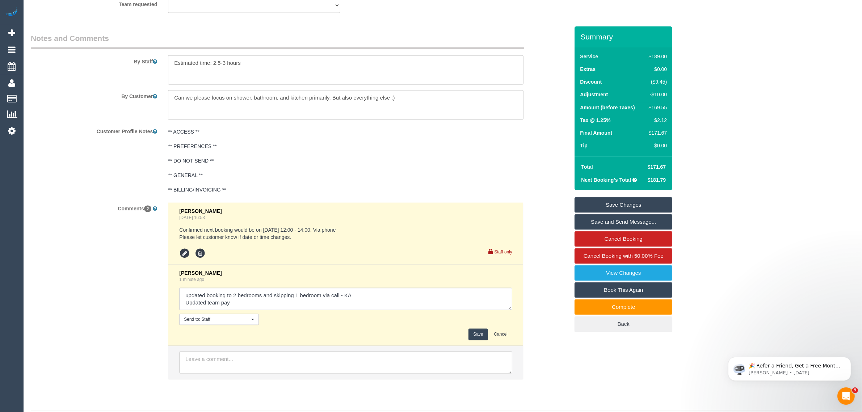
click at [189, 315] on button "Send to: Staff Nothing selected" at bounding box center [219, 319] width 80 height 11
click at [252, 304] on textarea at bounding box center [345, 299] width 333 height 22
type textarea "updated booking to 2 bedrooms and skipping 1 bedroom via call - KA Updated team…"
drag, startPoint x: 473, startPoint y: 328, endPoint x: 474, endPoint y: 332, distance: 4.1
click at [474, 332] on div "Kimberly Arjona 1 minute ago Send to: Staff Nothing selected Send to: Staff Sen…" at bounding box center [345, 305] width 333 height 70
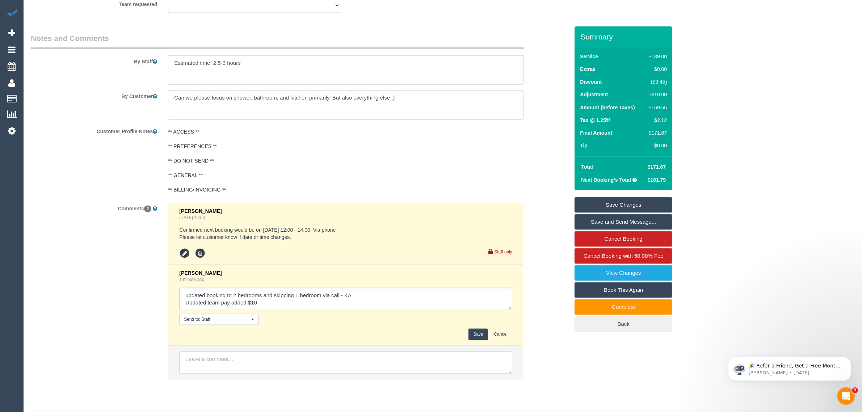
click at [474, 337] on button "Save" at bounding box center [477, 334] width 19 height 11
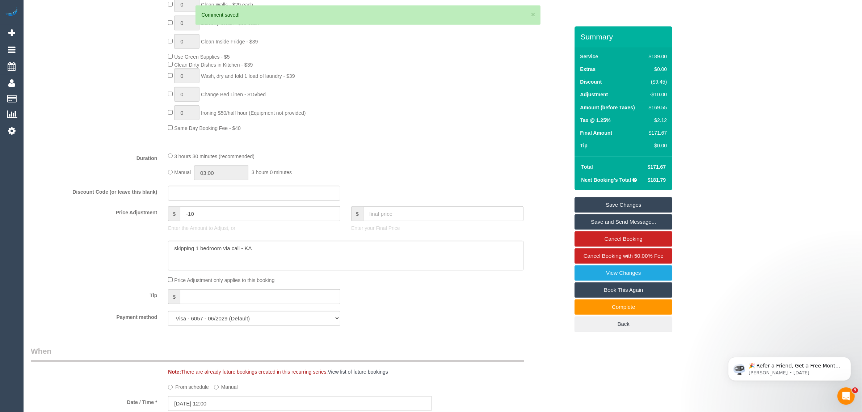
scroll to position [107, 0]
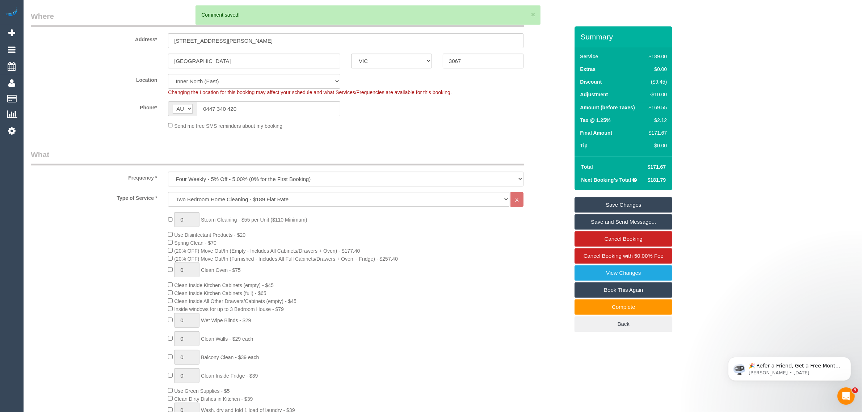
click at [597, 203] on link "Save Changes" at bounding box center [623, 204] width 98 height 15
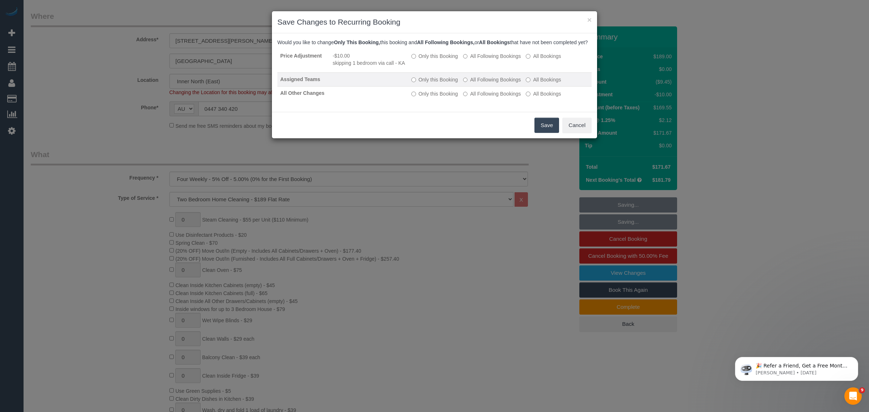
click at [472, 83] on label "All Following Bookings" at bounding box center [492, 79] width 58 height 7
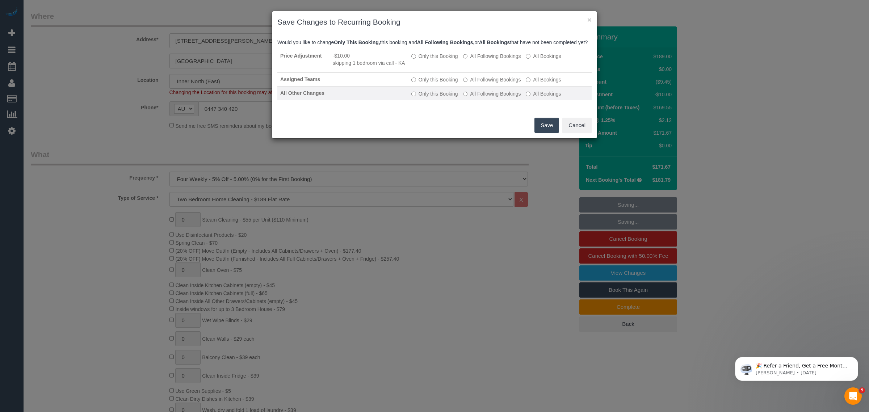
click at [475, 97] on label "All Following Bookings" at bounding box center [492, 93] width 58 height 7
click at [544, 133] on button "Save" at bounding box center [546, 125] width 25 height 15
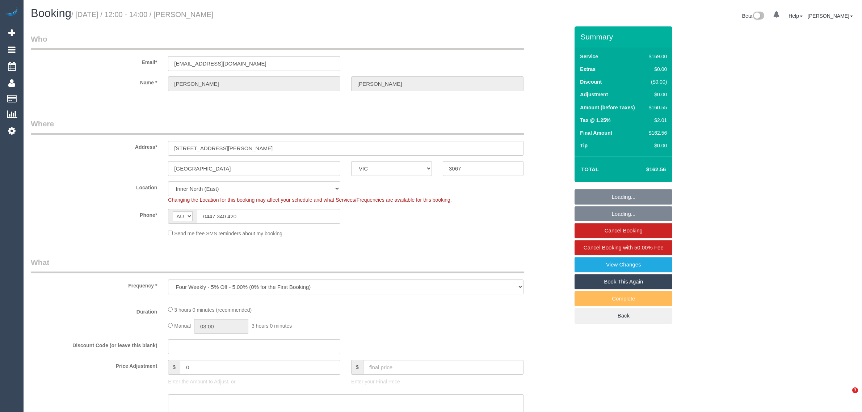
select select "VIC"
select select "string:stripe-pm_1RnuST2GScqysDRVln3OOuGf"
select select "number:28"
select select "number:15"
select select "number:19"
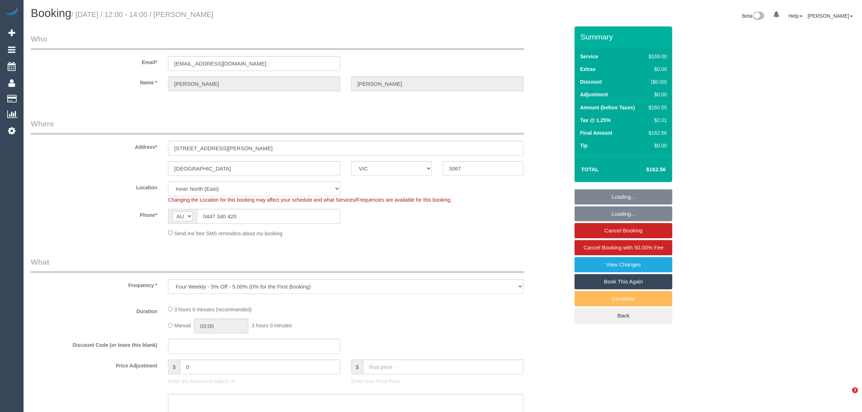
select select "number:25"
select select "number:34"
select select "number:13"
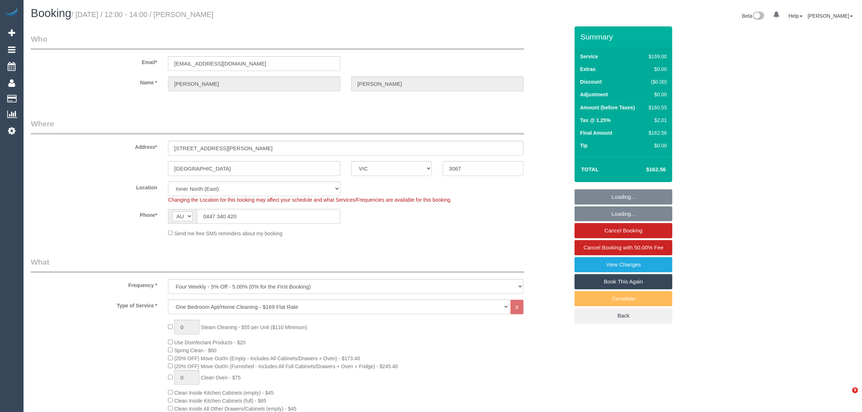
select select "object:802"
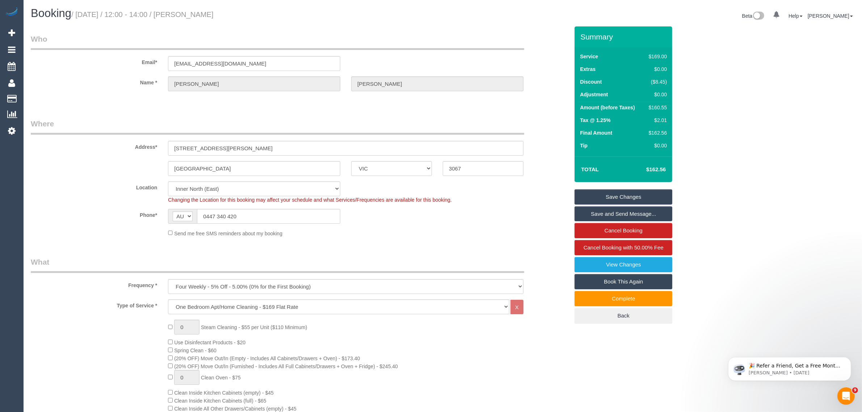
click at [284, 214] on input "0447 340 420" at bounding box center [268, 216] width 143 height 15
click at [418, 229] on div "Send me free SMS reminders about my booking" at bounding box center [346, 233] width 366 height 8
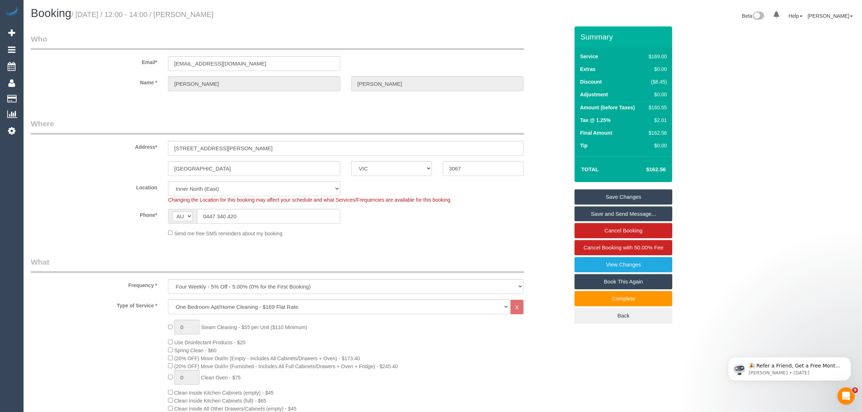
click at [527, 205] on sui-booking-location "Location Office City East (North) East (South) Inner East Inner North (East) In…" at bounding box center [300, 209] width 538 height 56
click at [456, 37] on legend "Who" at bounding box center [277, 42] width 493 height 16
drag, startPoint x: 230, startPoint y: 19, endPoint x: 187, endPoint y: 19, distance: 42.7
click at [187, 19] on h1 "Booking / August 19, 2025 / 12:00 - 14:00 / Tom Waite" at bounding box center [234, 13] width 406 height 12
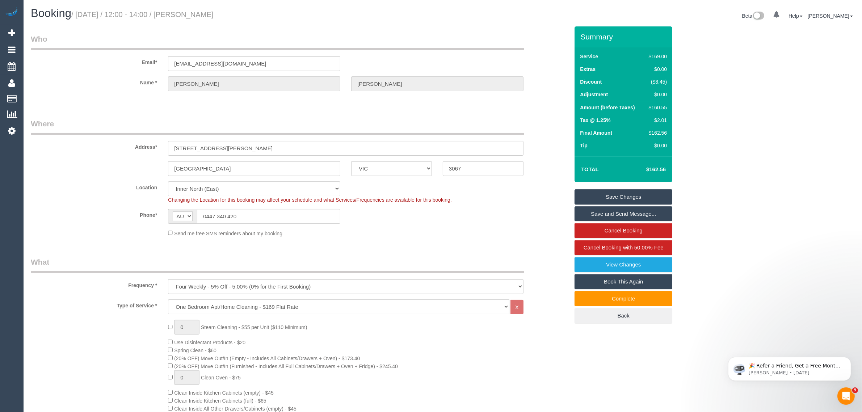
copy small "Tom Waite"
click at [442, 17] on div "Booking / August 19, 2025 / 12:00 - 14:00 / Tom Waite" at bounding box center [233, 15] width 417 height 16
drag, startPoint x: 206, startPoint y: 14, endPoint x: 187, endPoint y: 18, distance: 19.3
click at [187, 18] on h1 "Booking / August 19, 2025 / 12:00 - 14:00 / Tom Waite" at bounding box center [234, 13] width 406 height 12
copy small "Tom Waite"
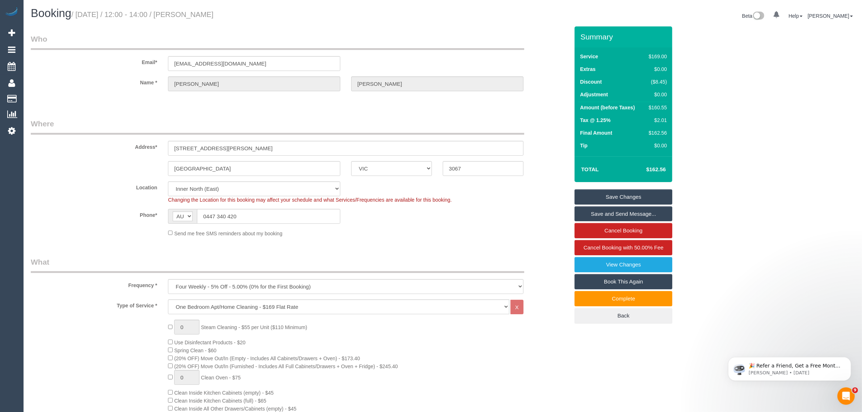
click at [412, 101] on fieldset "Who Email* waite_01@hotmail.com Name * Tom Waite" at bounding box center [300, 69] width 538 height 70
click at [51, 95] on link "Customers" at bounding box center [69, 99] width 90 height 14
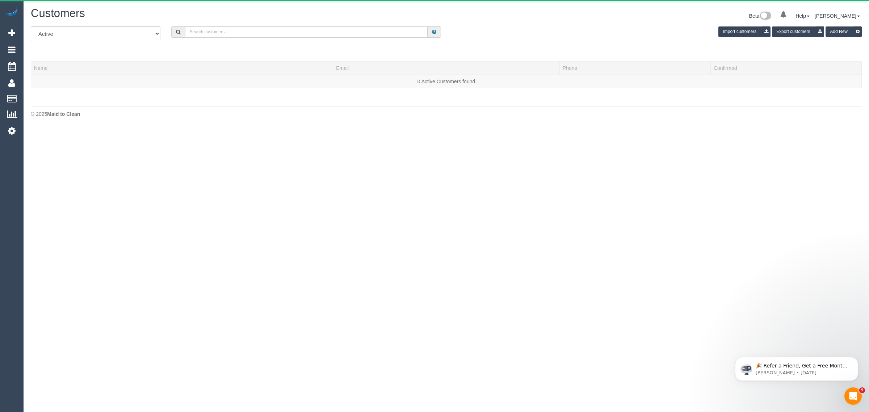
drag, startPoint x: 240, startPoint y: 32, endPoint x: 252, endPoint y: 23, distance: 15.0
click at [240, 32] on input "text" at bounding box center [306, 31] width 242 height 11
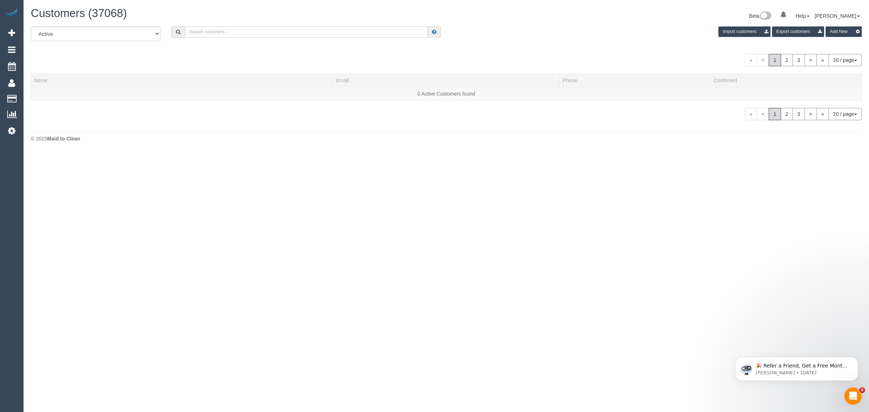
paste input "Tom Waite"
type input "Tom Waite"
click at [49, 93] on link "Tom Waite" at bounding box center [55, 94] width 42 height 6
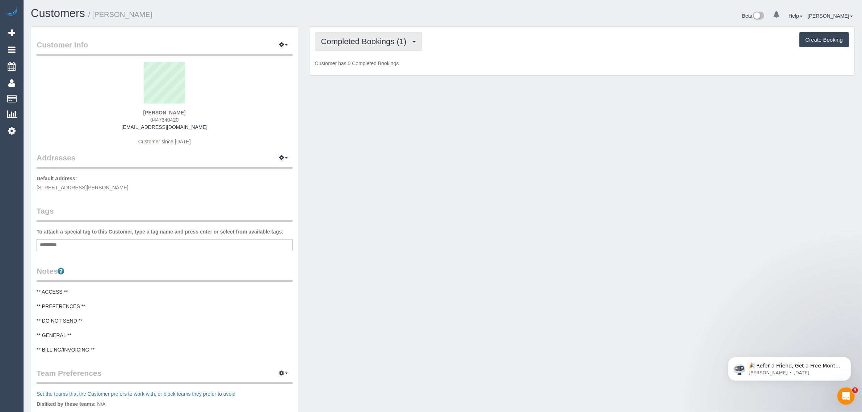
click at [366, 32] on button "Completed Bookings (1)" at bounding box center [368, 41] width 107 height 18
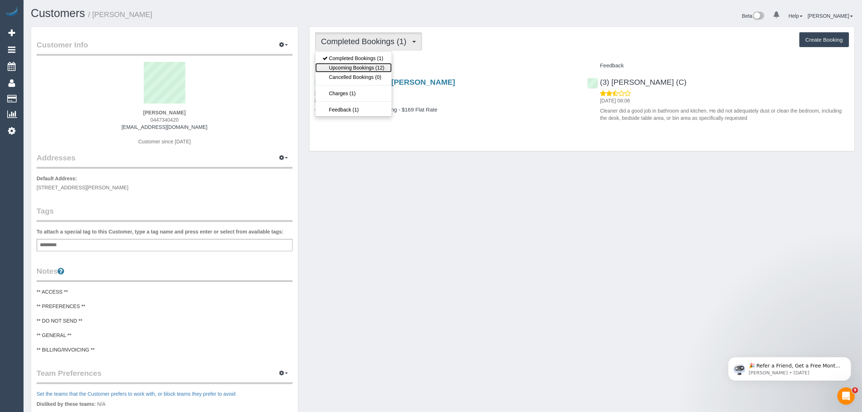
click at [363, 66] on link "Upcoming Bookings (12)" at bounding box center [353, 67] width 76 height 9
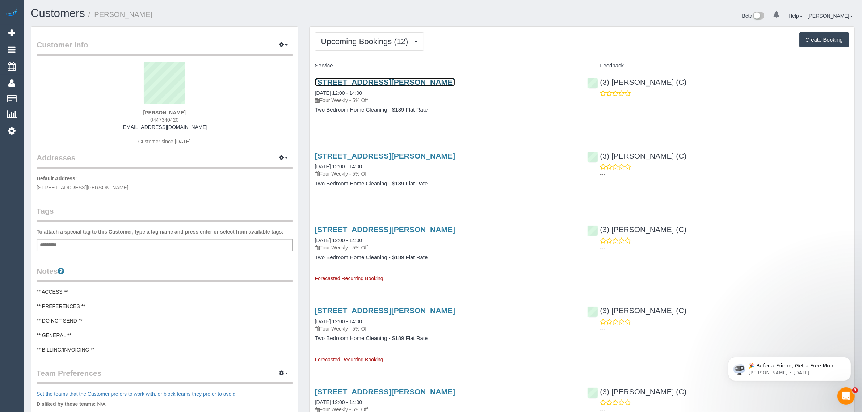
click at [397, 81] on link "2/66 Hoddle Street, Abbotsford, VIC 3067" at bounding box center [385, 82] width 140 height 8
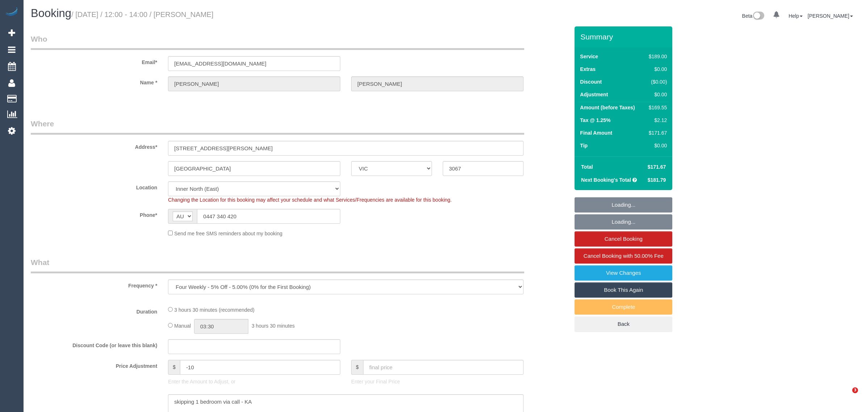
select select "VIC"
select select "object:730"
select select "string:stripe-pm_1RnuST2GScqysDRVln3OOuGf"
select select "number:28"
select select "number:15"
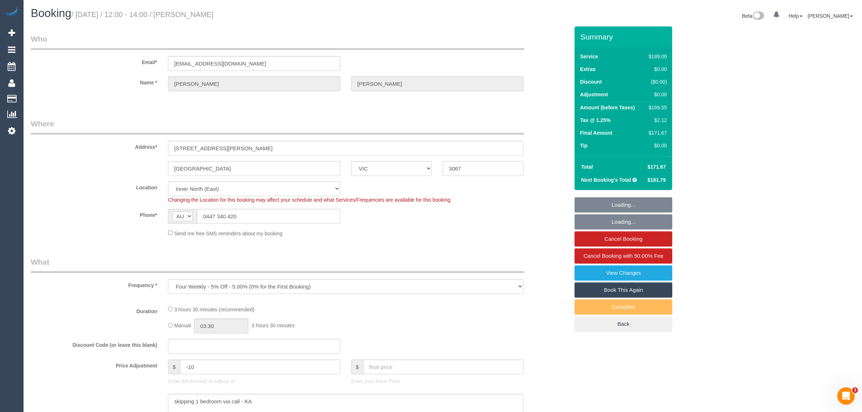
select select "number:19"
select select "number:25"
select select "number:34"
select select "number:13"
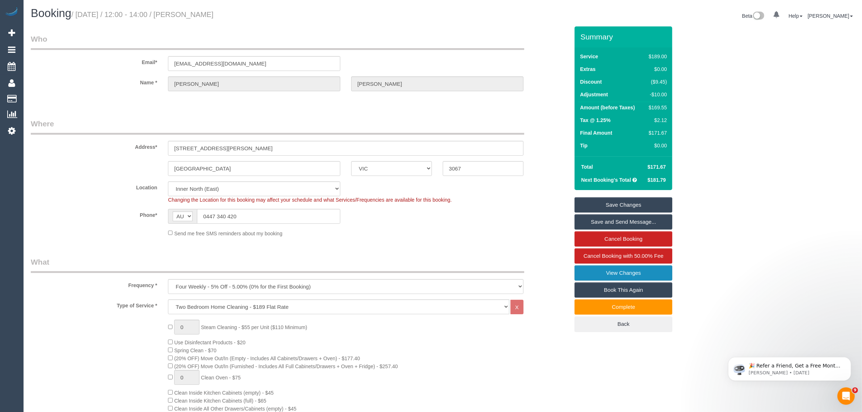
click at [589, 275] on link "View Changes" at bounding box center [623, 272] width 98 height 15
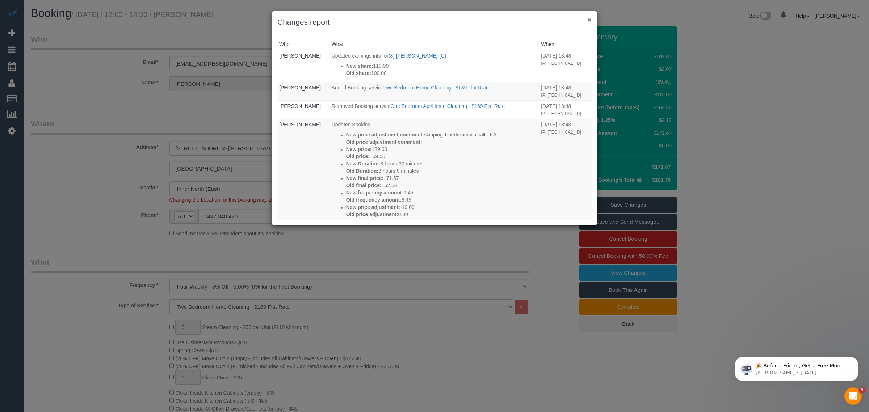
click at [588, 19] on button "×" at bounding box center [589, 20] width 4 height 8
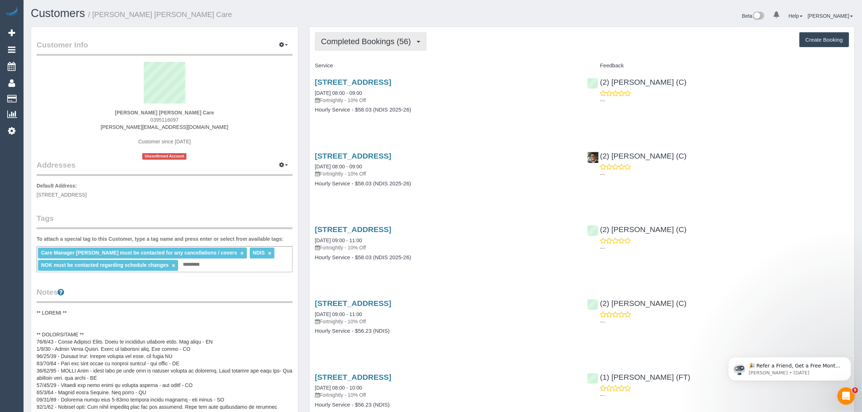
click at [381, 41] on span "Completed Bookings (56)" at bounding box center [367, 41] width 93 height 9
click at [495, 87] on div "[STREET_ADDRESS] [DATE] 08:00 - 09:00 Fortnightly - 10% Off" at bounding box center [446, 91] width 262 height 26
click at [377, 44] on span "Completed Bookings (56)" at bounding box center [367, 41] width 93 height 9
click at [366, 70] on link "Upcoming Bookings (12)" at bounding box center [354, 67] width 78 height 9
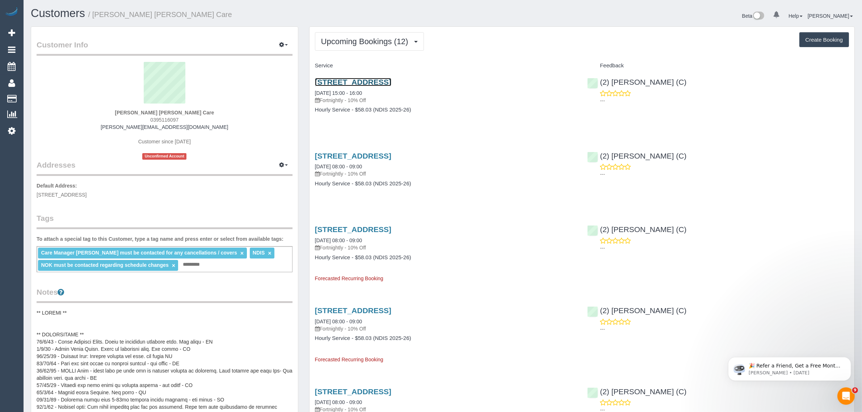
click at [386, 79] on link "1 Worthing Ct, Mulgrave, VIC 3170" at bounding box center [353, 82] width 76 height 8
click at [368, 42] on span "Upcoming Bookings (12)" at bounding box center [366, 41] width 91 height 9
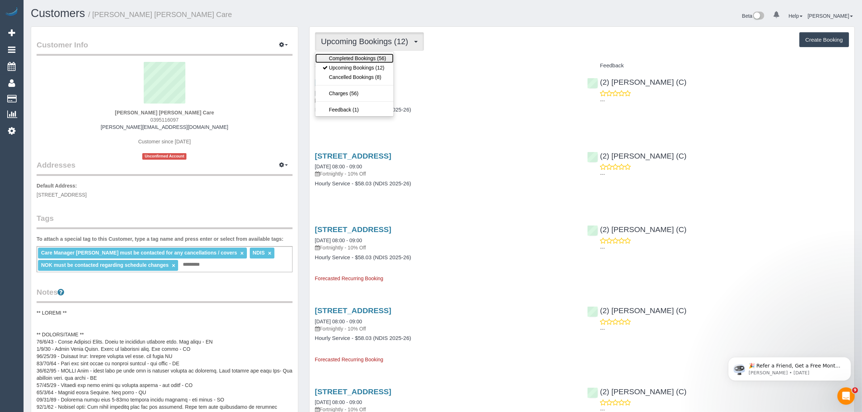
click at [367, 60] on link "Completed Bookings (56)" at bounding box center [354, 58] width 78 height 9
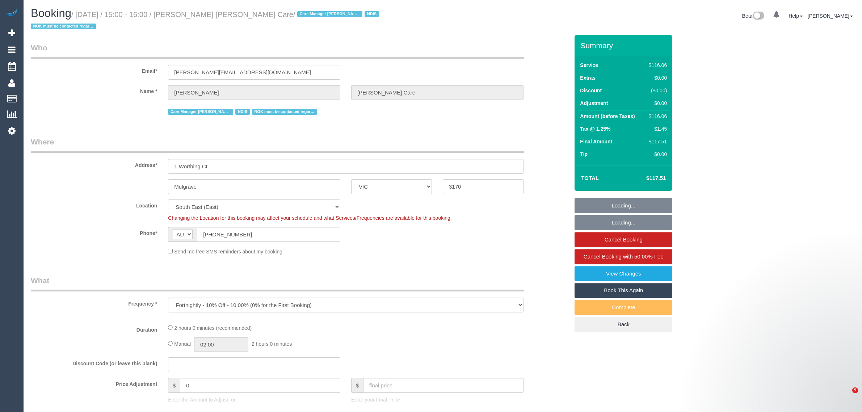
select select "VIC"
select select "number:28"
select select "number:14"
select select "number:19"
select select "number:22"
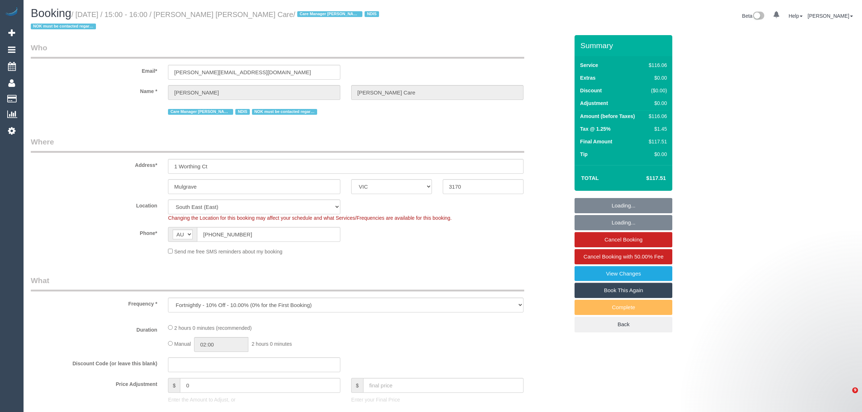
select select "number:35"
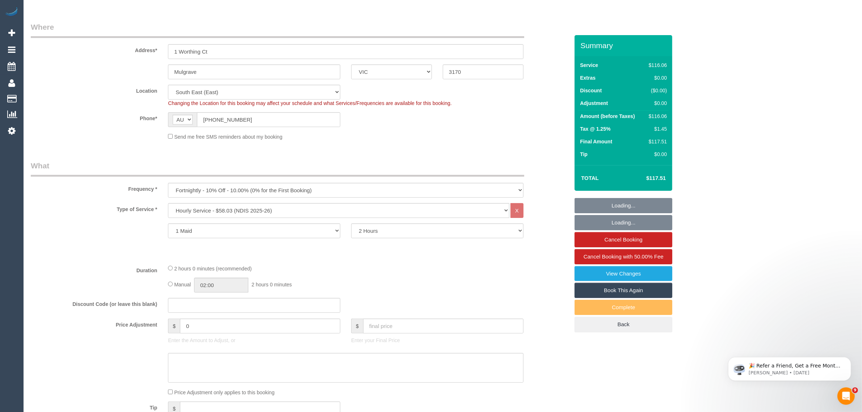
select select "object:1281"
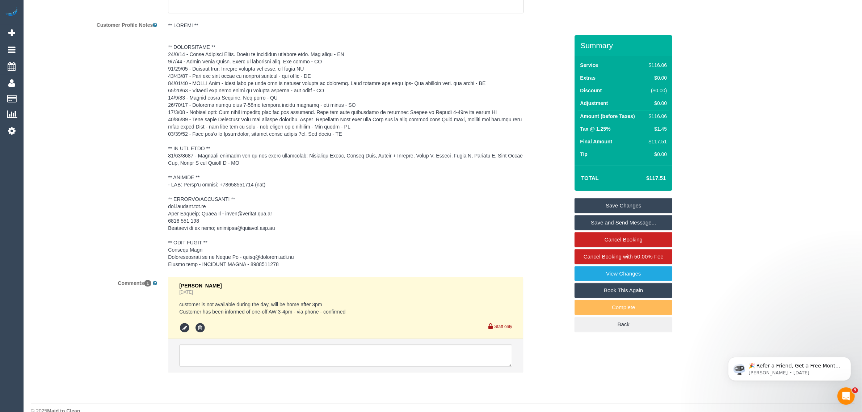
scroll to position [1086, 0]
